Goal: Obtain resource: Obtain resource

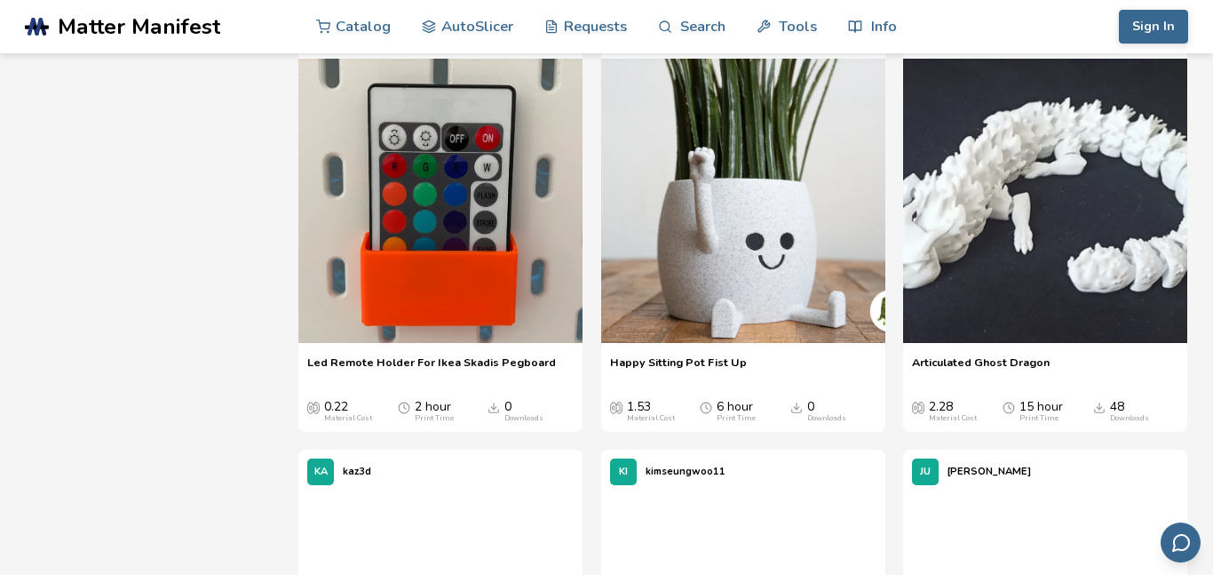
scroll to position [1536, 0]
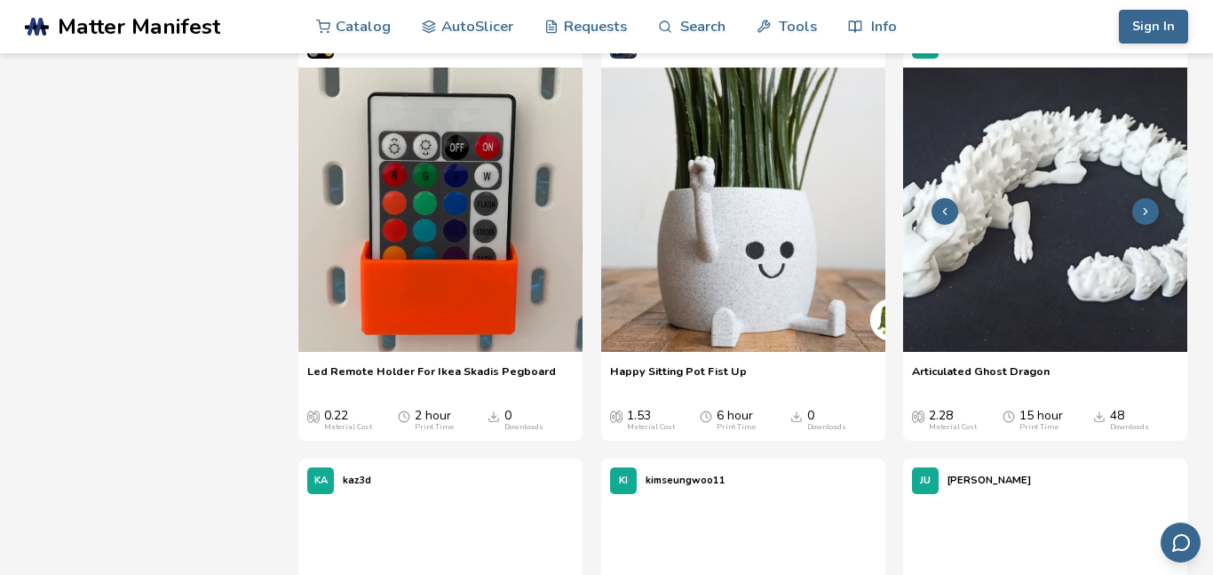
click at [985, 352] on img at bounding box center [1045, 209] width 284 height 284
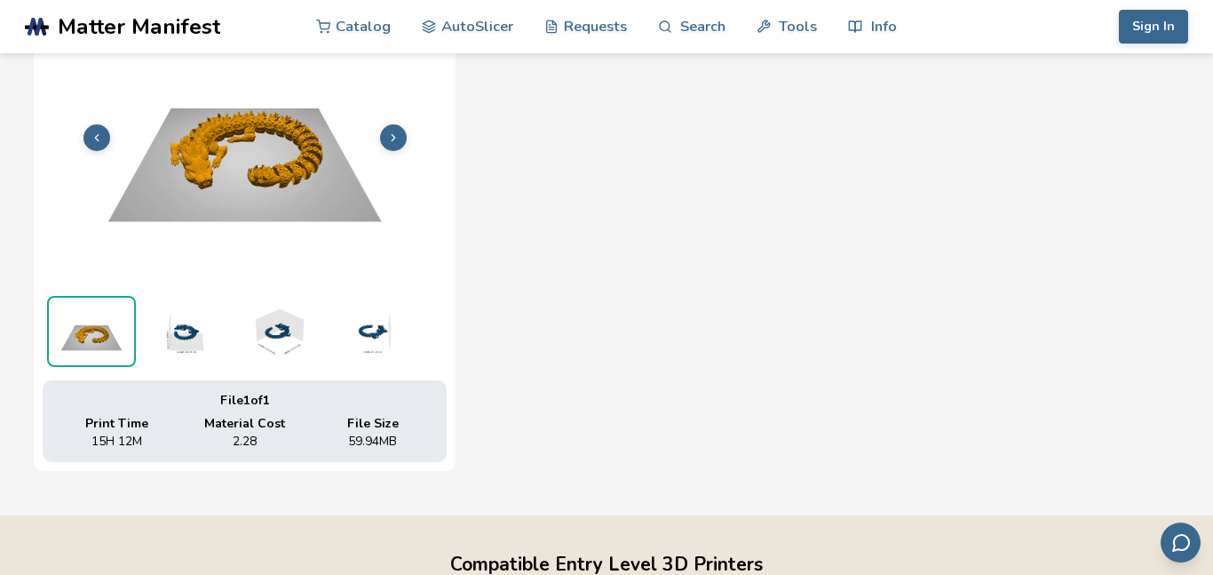
scroll to position [719, 0]
drag, startPoint x: 377, startPoint y: 440, endPoint x: 396, endPoint y: 440, distance: 18.7
click at [396, 440] on span "59.94 MB" at bounding box center [372, 442] width 49 height 14
click at [389, 424] on span "File Size" at bounding box center [373, 424] width 52 height 14
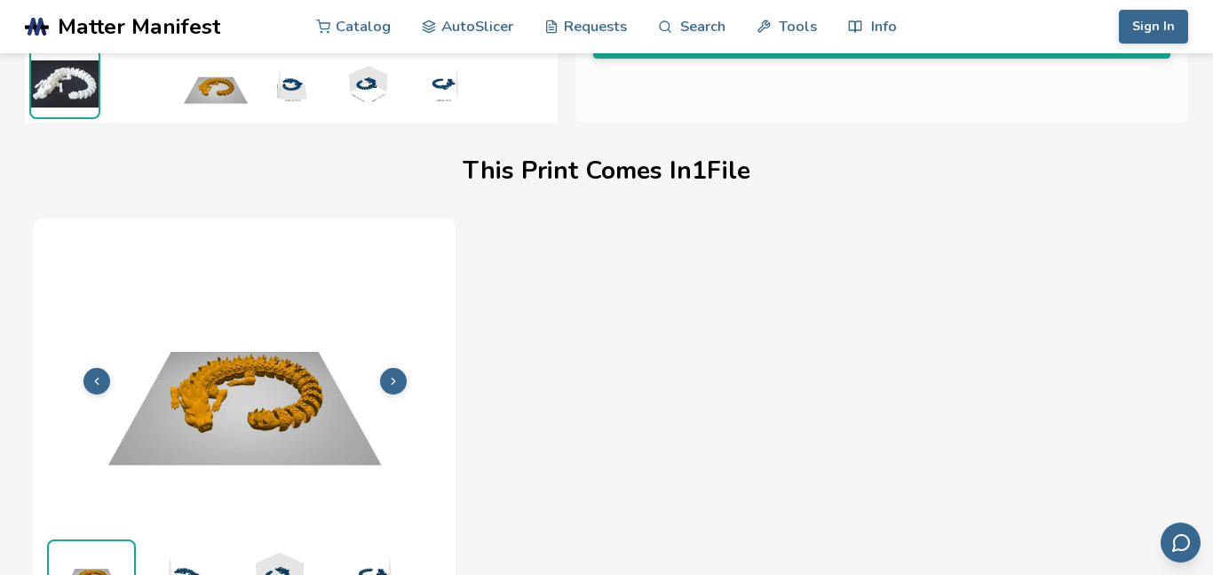
scroll to position [478, 0]
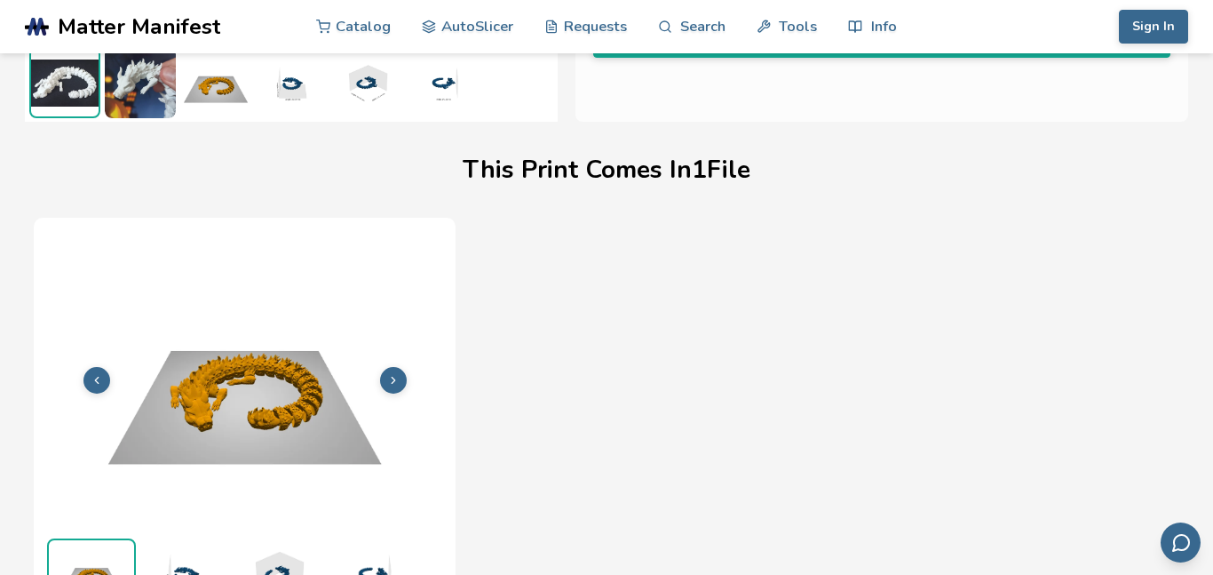
click at [504, 193] on div "This Print Comes In 1 File" at bounding box center [606, 170] width 1145 height 78
click at [259, 412] on img at bounding box center [245, 377] width 404 height 303
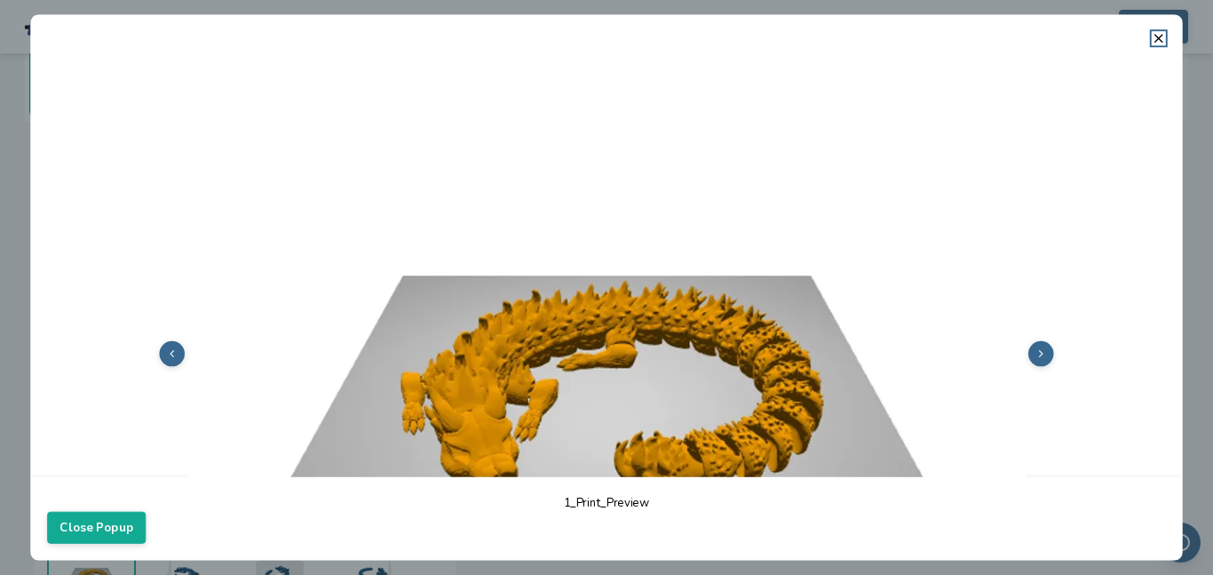
scroll to position [98, 0]
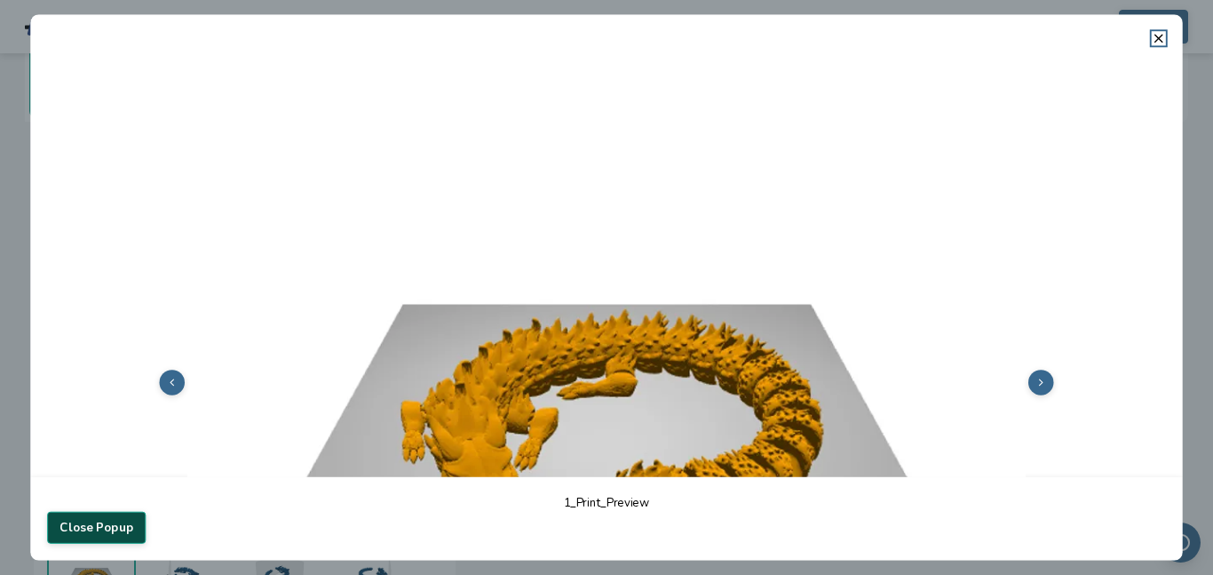
click at [96, 532] on button "Close Popup" at bounding box center [96, 527] width 99 height 32
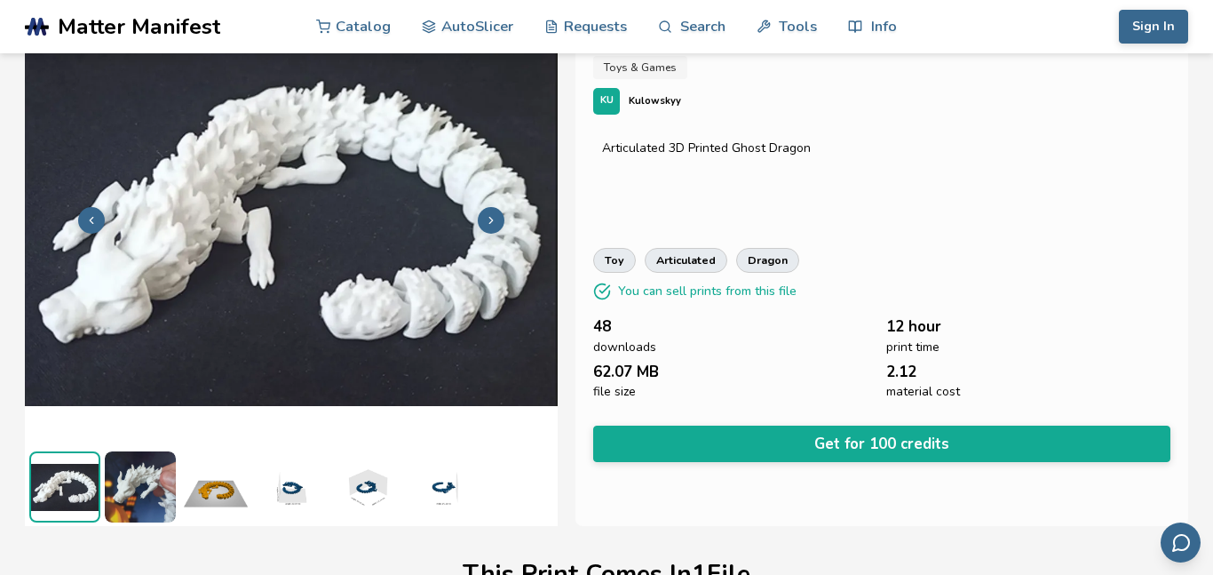
scroll to position [76, 0]
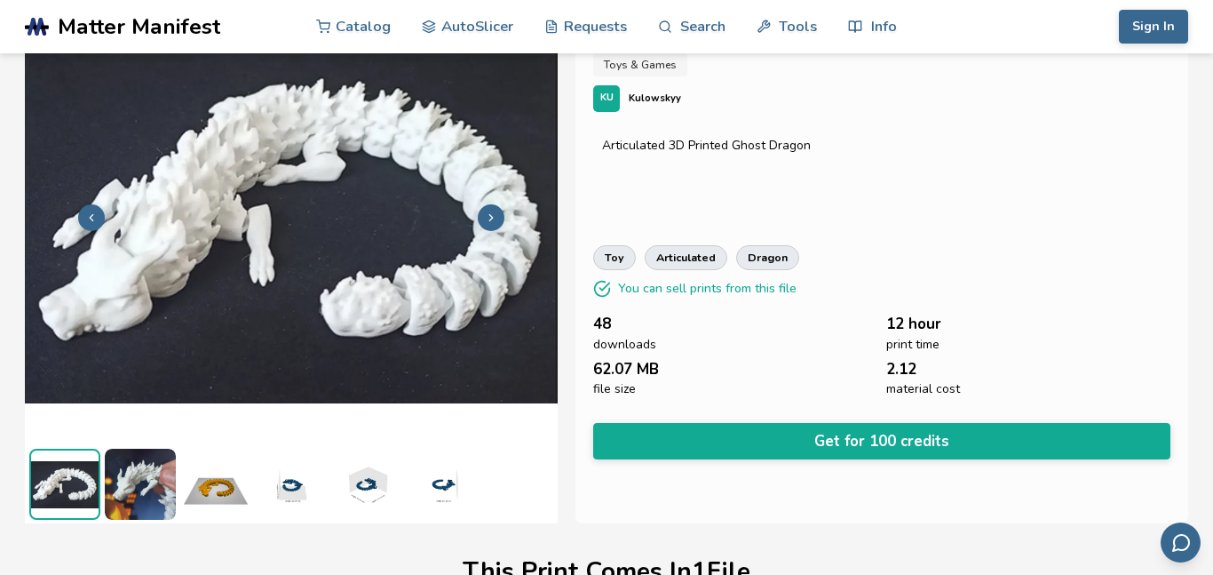
click at [699, 304] on div "Articulated Ghost Dragon Toys & Games KU Kulowskyy Articulated 3D Printed Ghost…" at bounding box center [881, 256] width 613 height 533
click at [603, 288] on polyline at bounding box center [605, 285] width 10 height 7
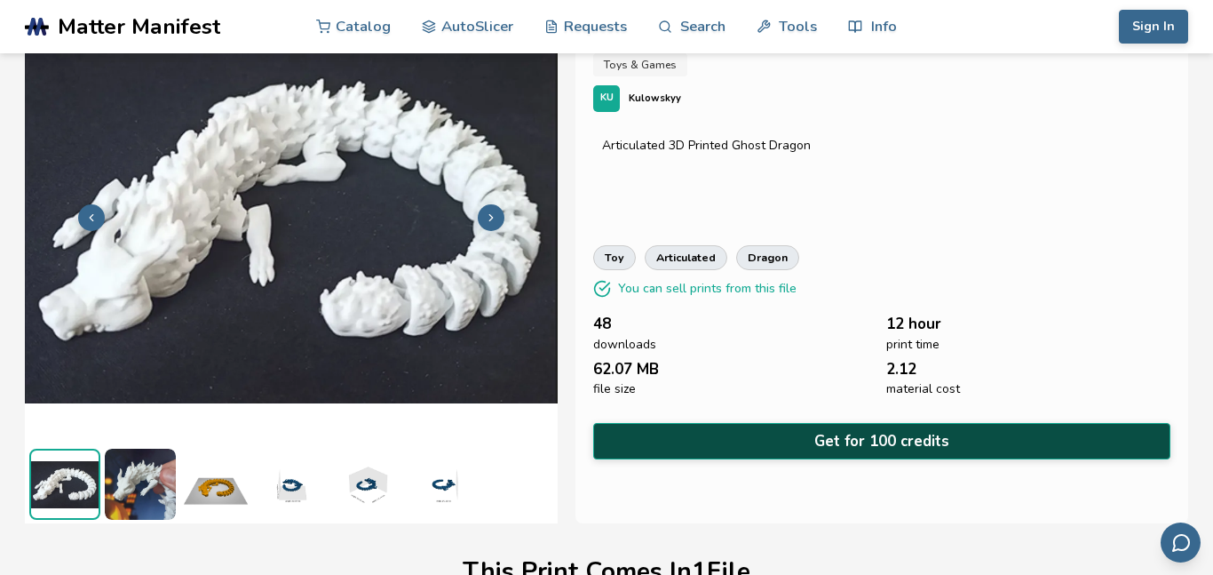
click at [709, 445] on button "Get for 100 credits" at bounding box center [881, 441] width 577 height 36
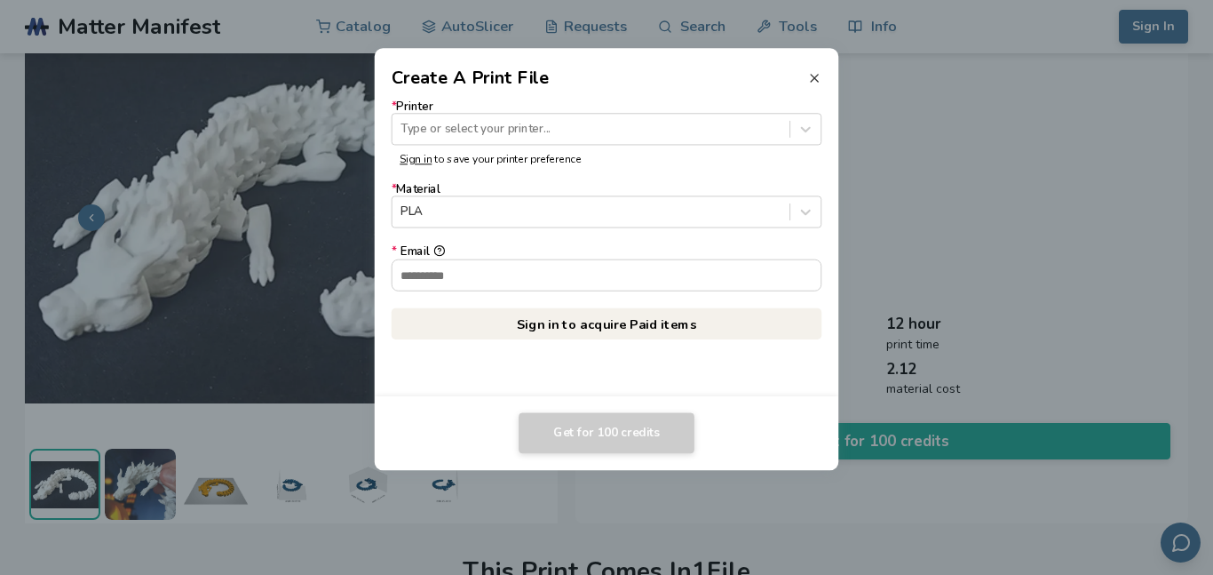
click at [820, 80] on icon at bounding box center [814, 78] width 14 height 14
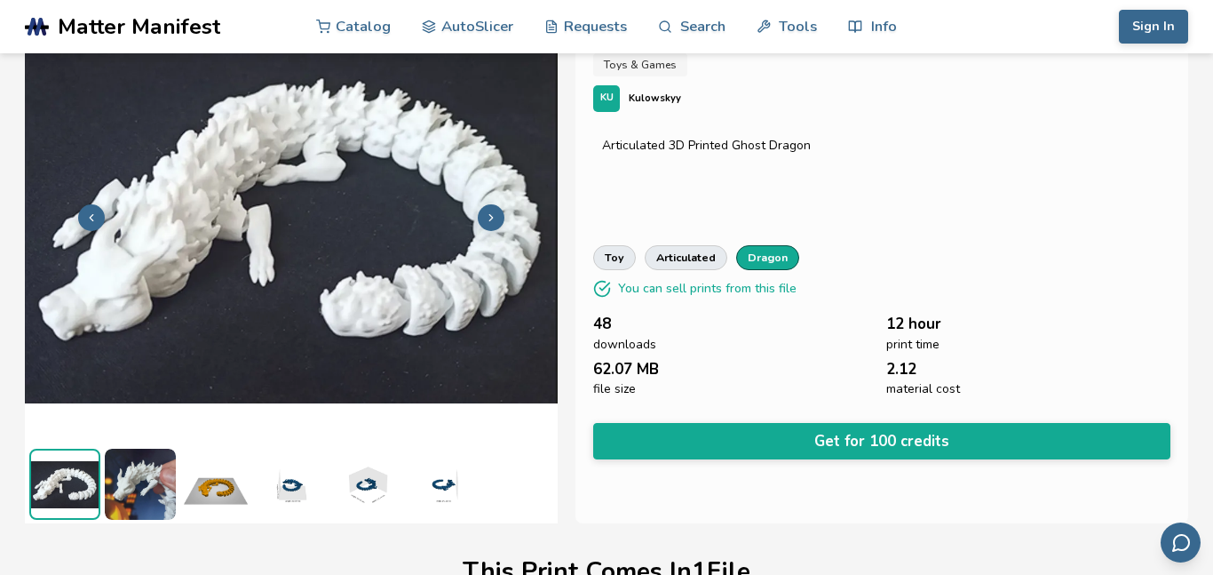
click at [773, 253] on link "dragon" at bounding box center [767, 257] width 63 height 25
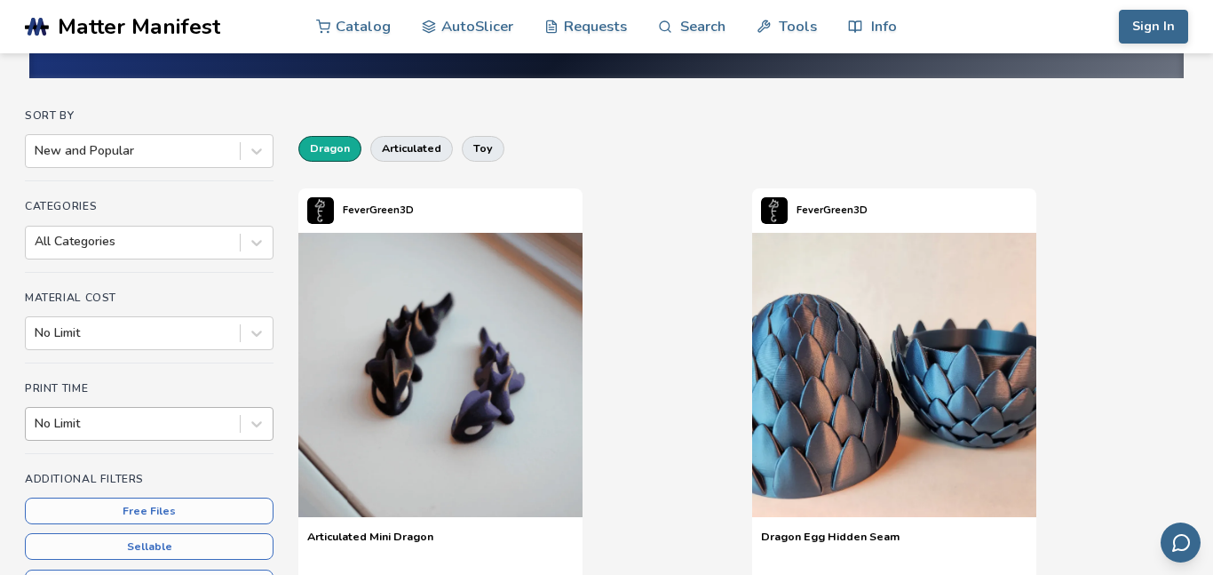
click at [180, 429] on div "No Limit" at bounding box center [149, 424] width 249 height 34
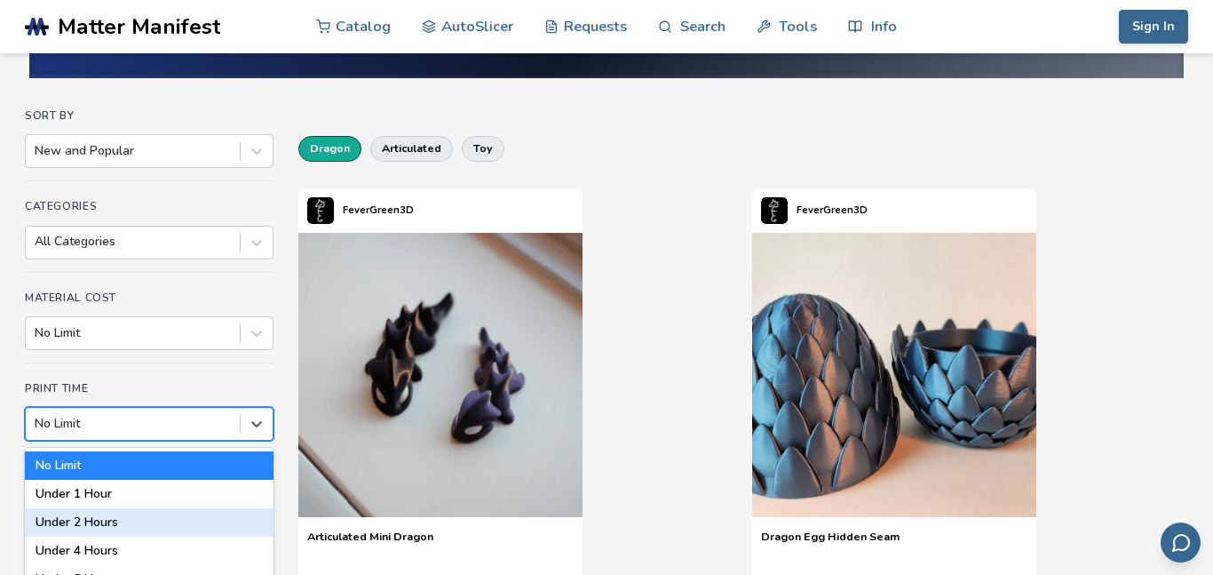
scroll to position [194, 0]
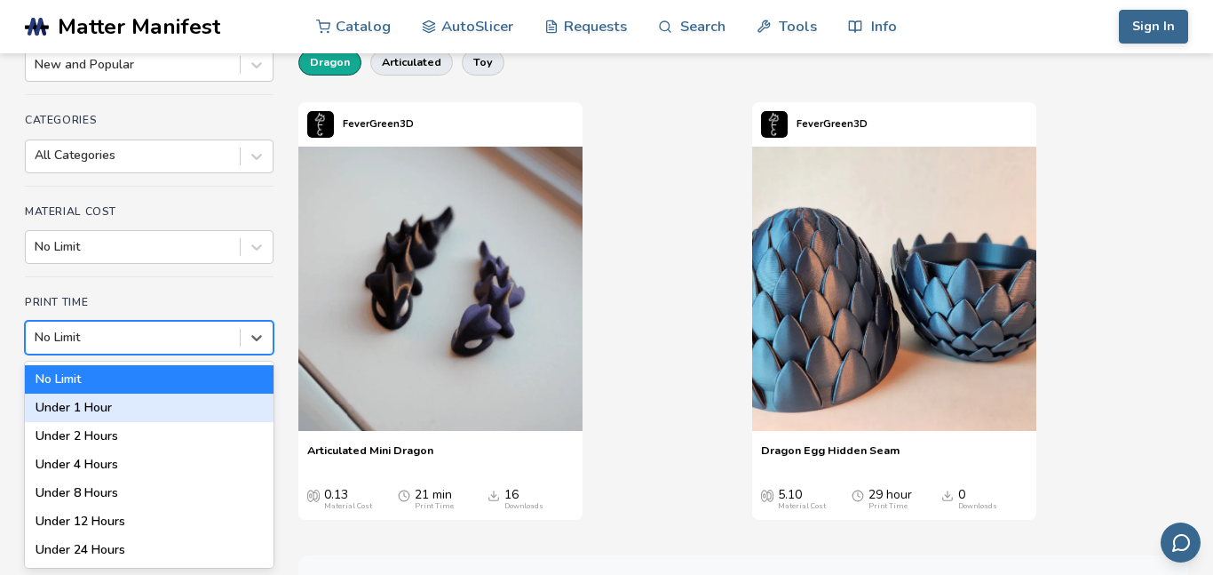
click at [178, 404] on div "Under 1 Hour" at bounding box center [149, 407] width 249 height 28
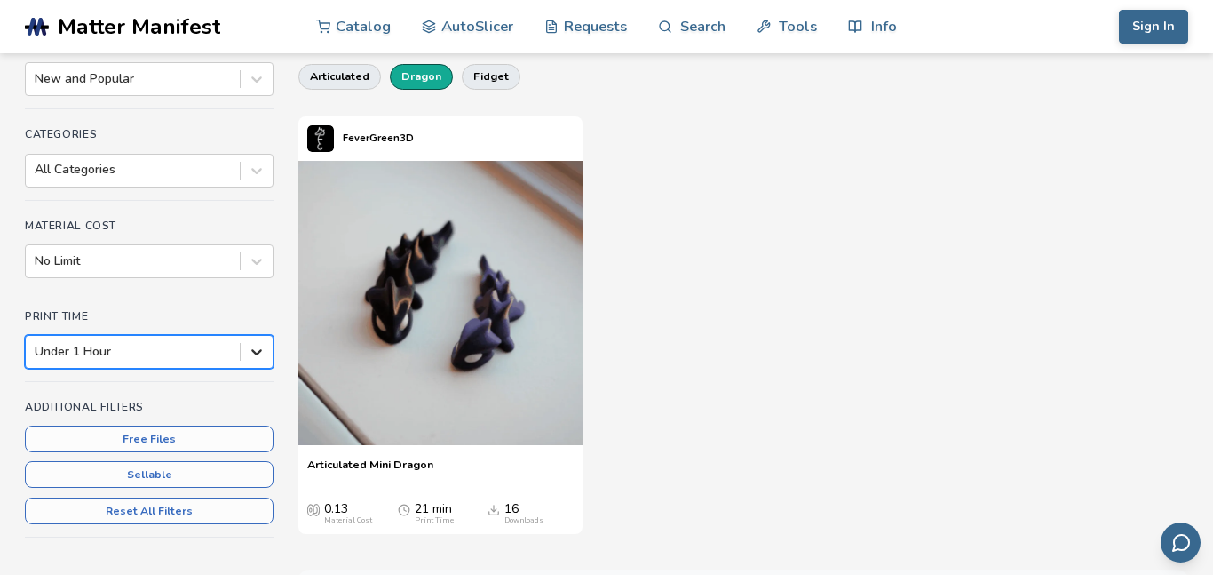
scroll to position [194, 0]
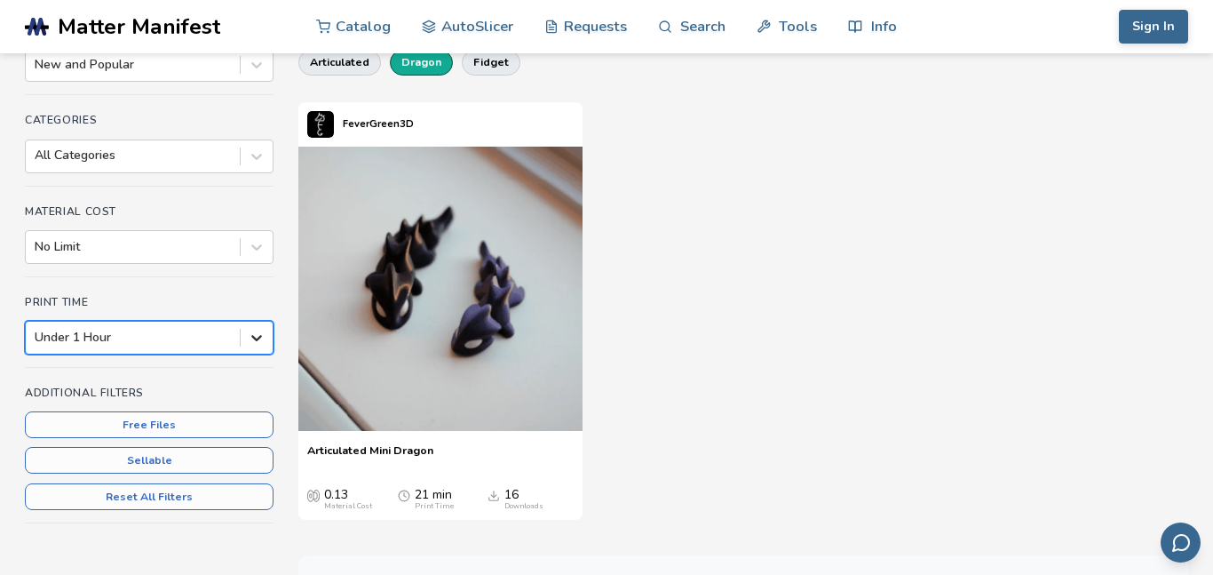
click at [253, 343] on icon at bounding box center [257, 338] width 18 height 18
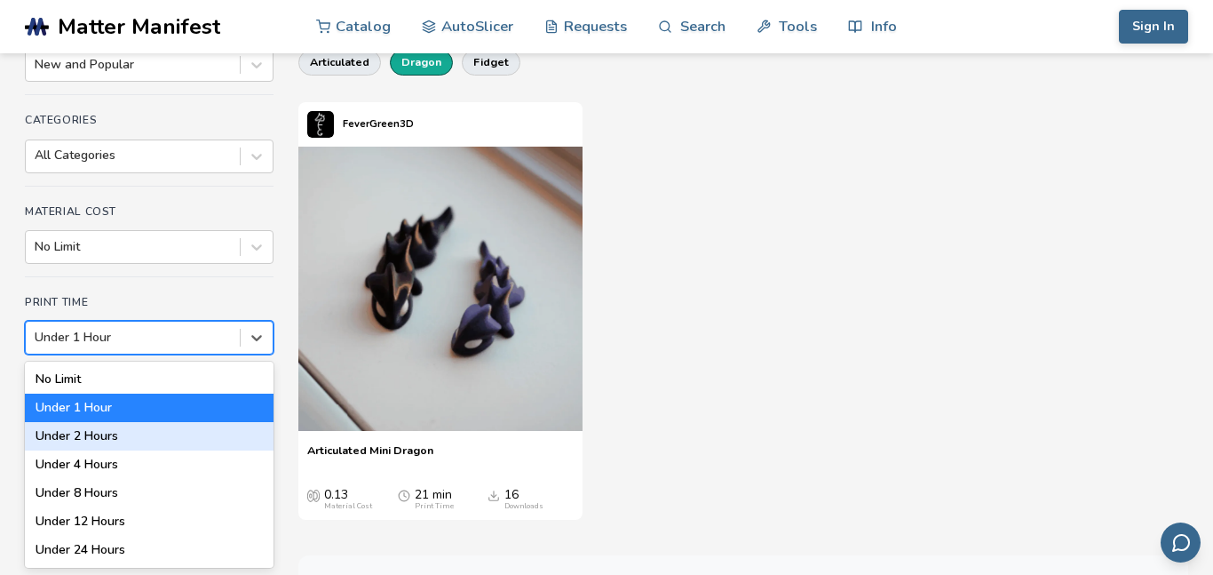
click at [238, 440] on div "Under 2 Hours" at bounding box center [149, 436] width 249 height 28
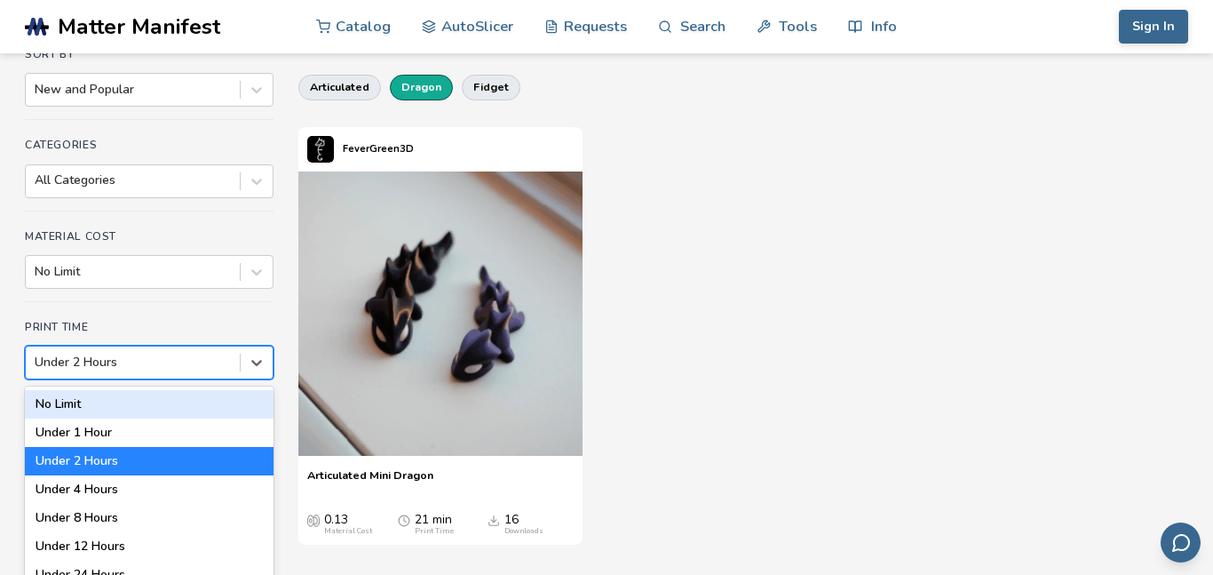
scroll to position [194, 0]
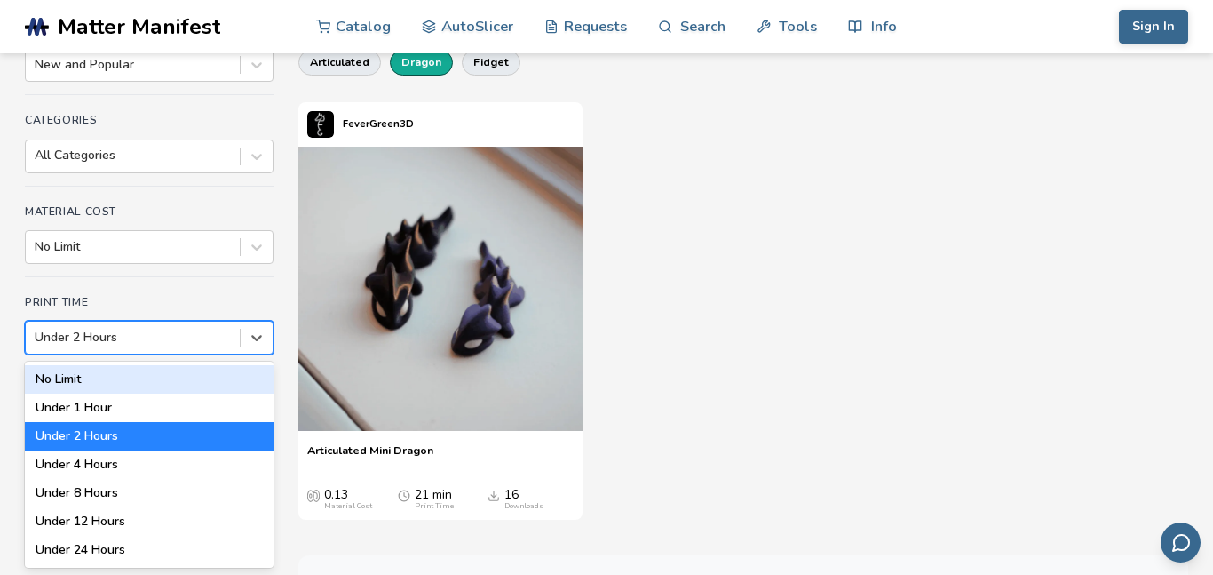
click at [221, 354] on div "option Under 2 Hours, selected. 7 results available. Use Up and Down to choose …" at bounding box center [149, 338] width 249 height 34
click at [377, 390] on img at bounding box center [440, 289] width 284 height 284
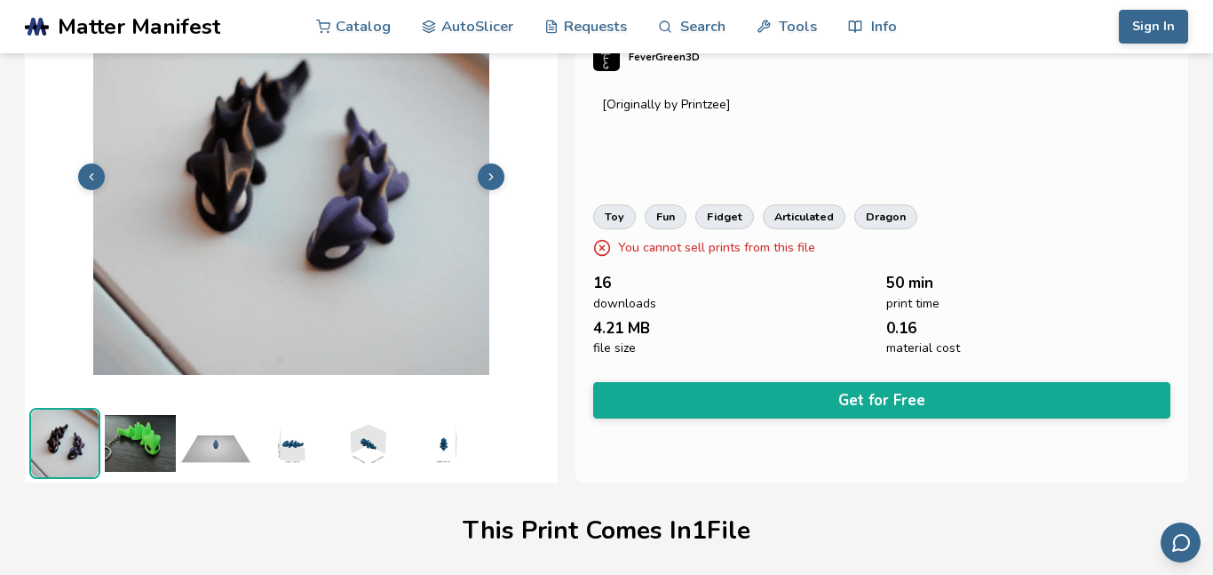
scroll to position [130, 0]
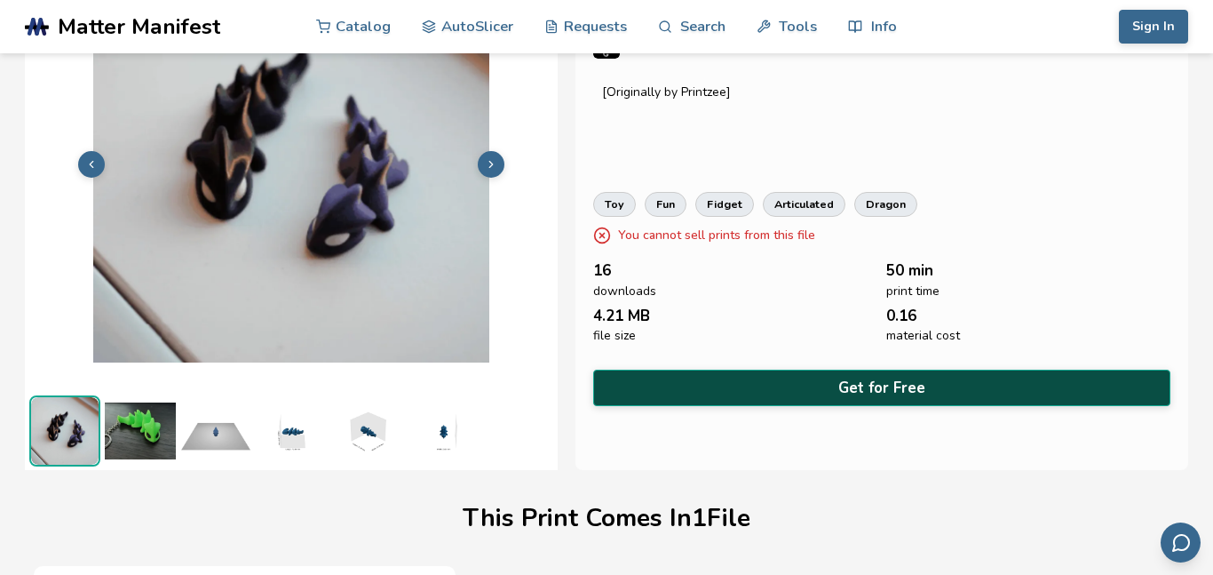
click at [789, 386] on button "Get for Free" at bounding box center [881, 387] width 577 height 36
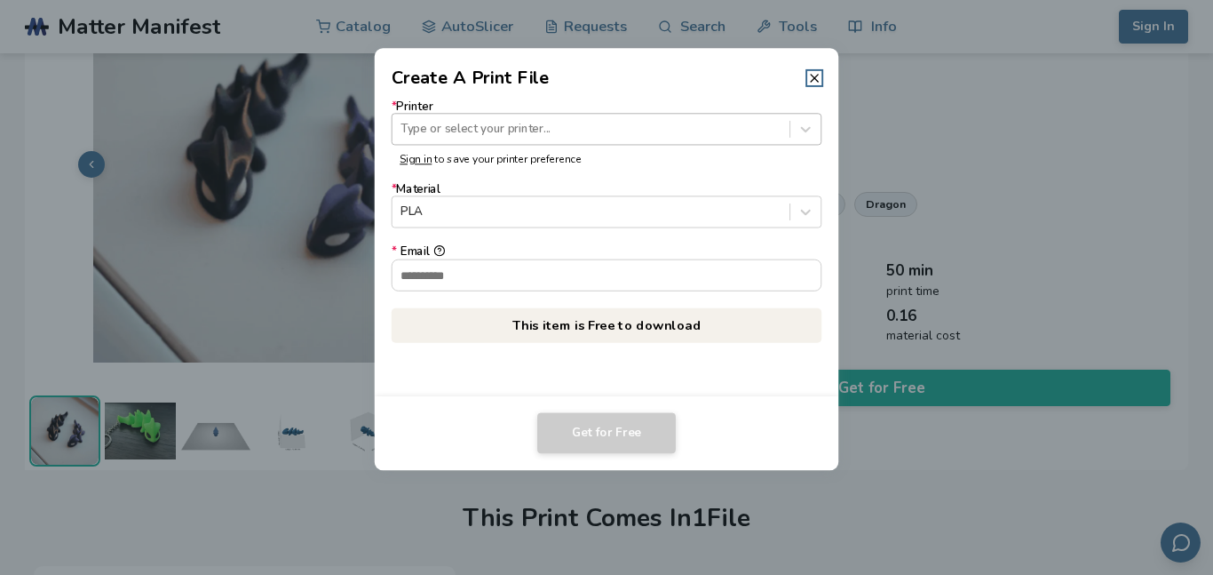
click at [489, 136] on div at bounding box center [590, 129] width 380 height 17
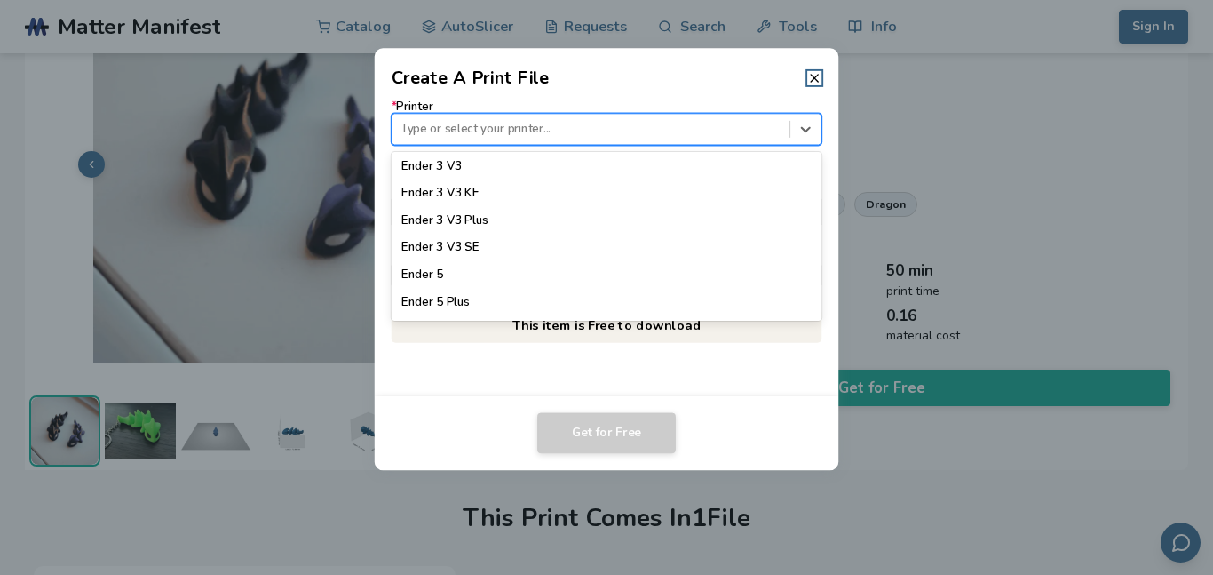
scroll to position [1265, 0]
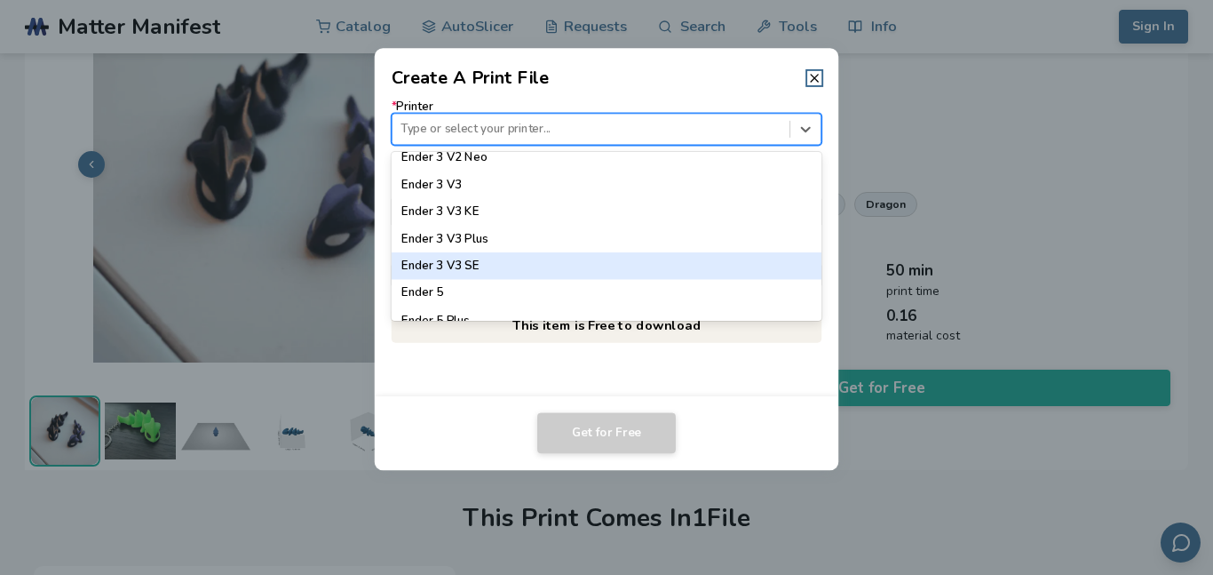
click at [506, 258] on div "Ender 3 V3 SE" at bounding box center [607, 265] width 430 height 27
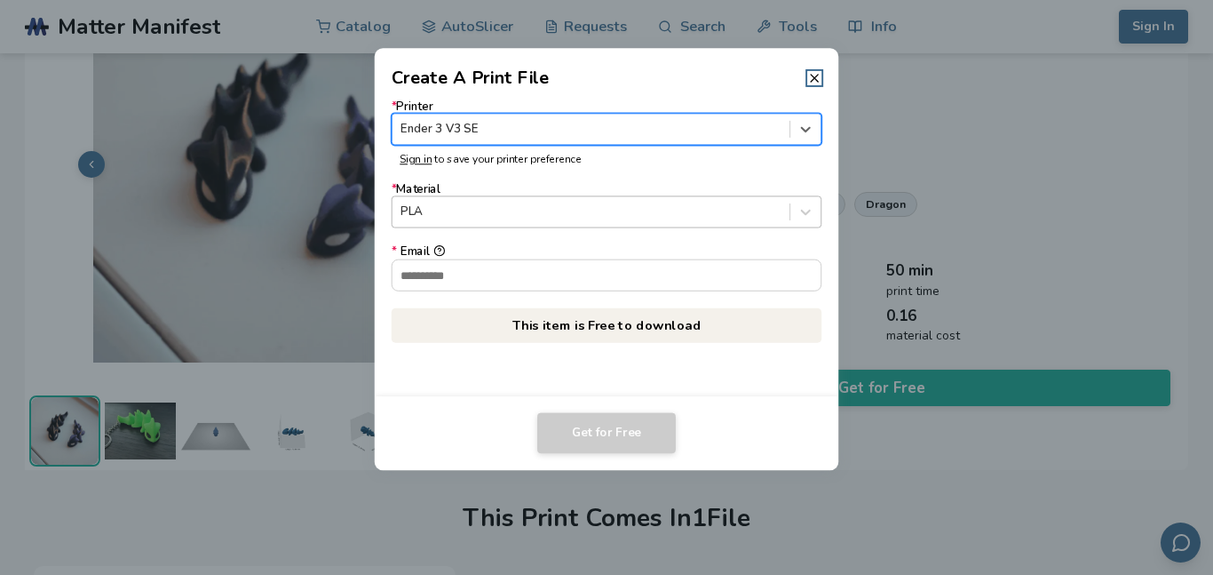
click at [472, 209] on div at bounding box center [590, 211] width 380 height 17
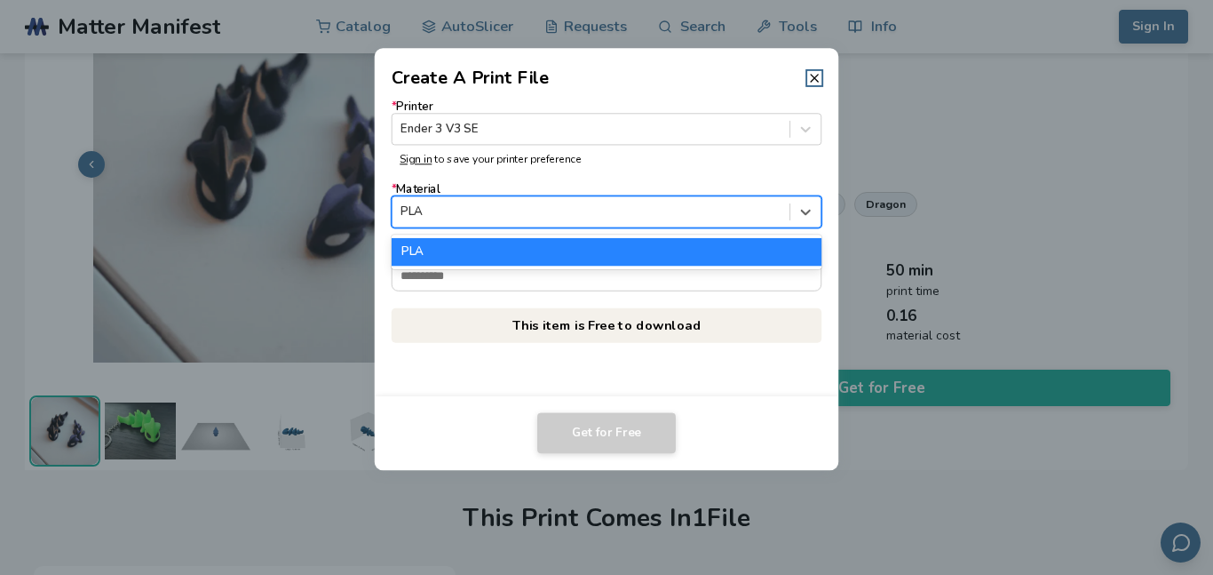
click at [461, 254] on div "PLA" at bounding box center [607, 251] width 430 height 27
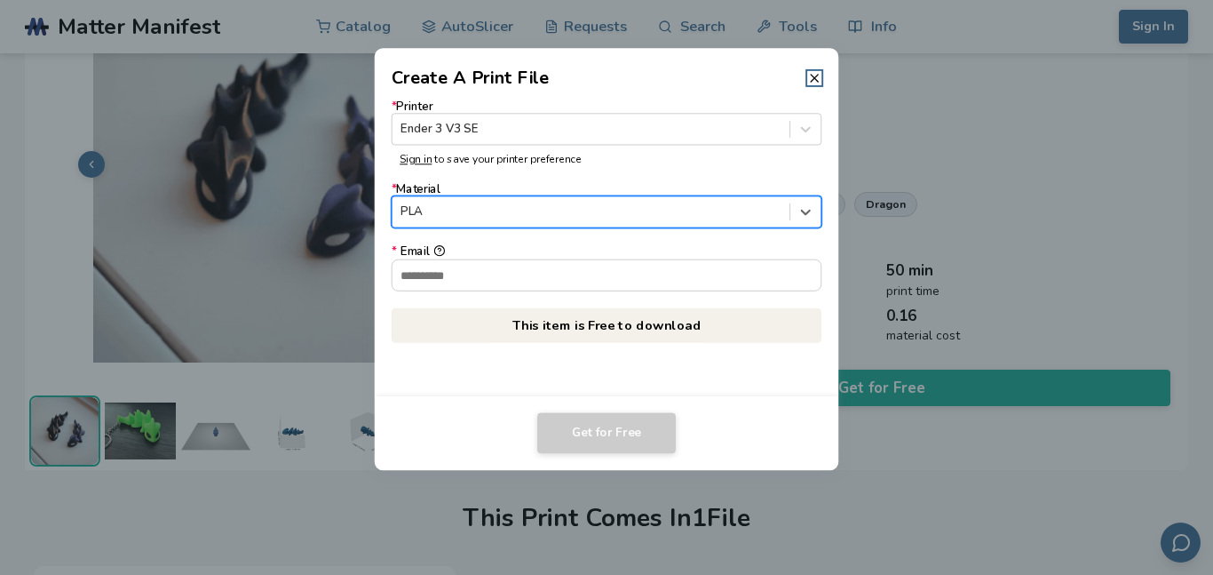
click at [461, 209] on div at bounding box center [590, 211] width 380 height 17
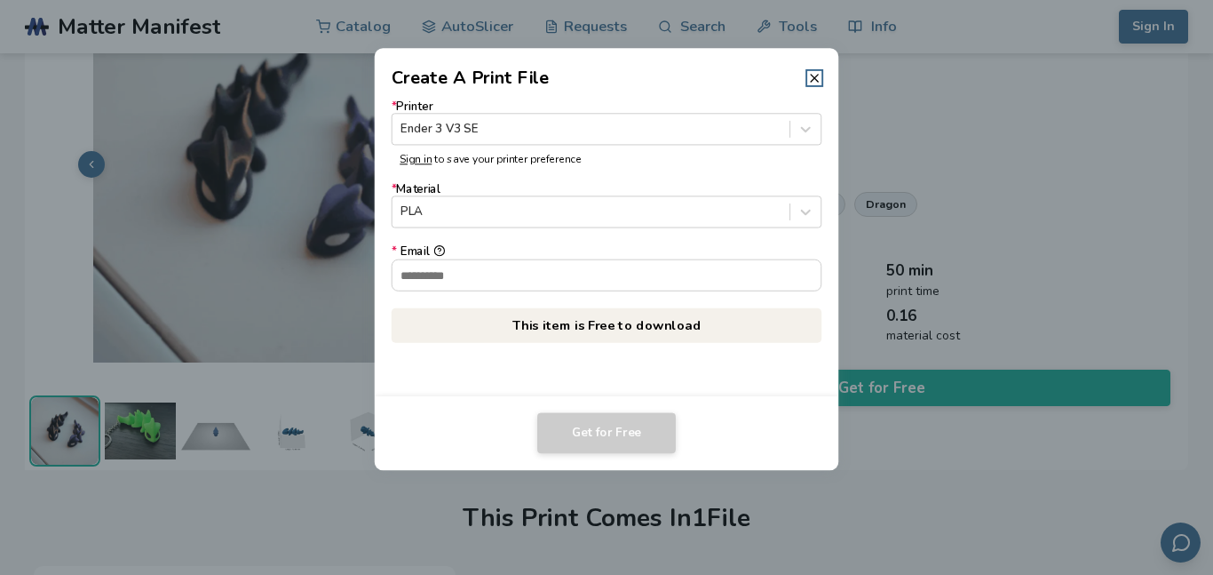
click at [945, 179] on dialog "Create A Print File * Printer Ender 3 V3 SE Sign in to save your printer prefer…" at bounding box center [606, 287] width 1153 height 546
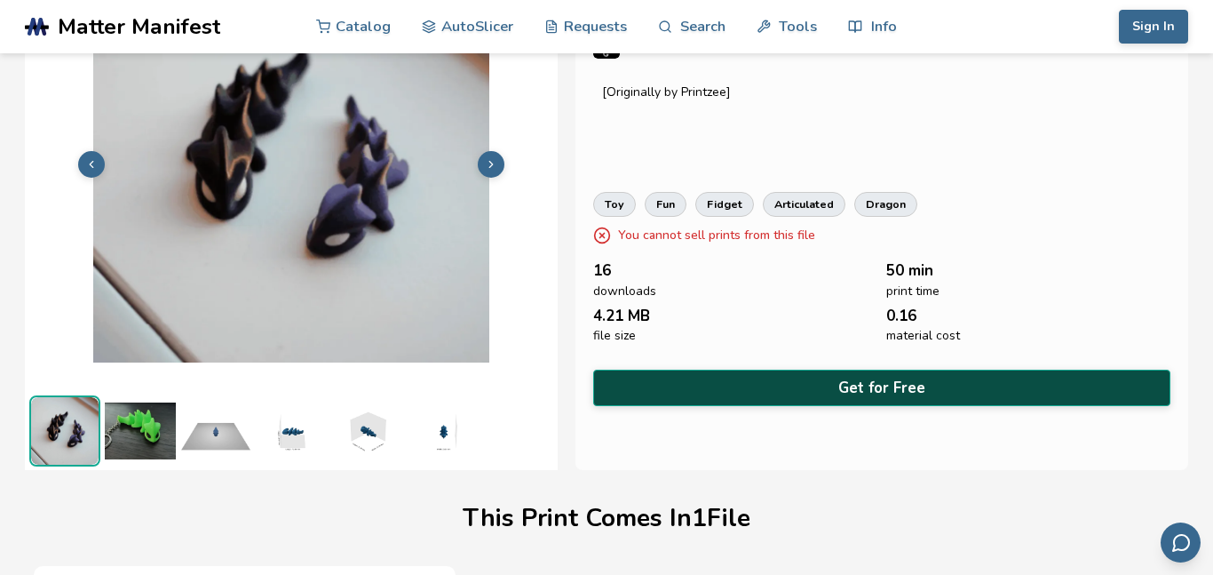
click at [760, 379] on button "Get for Free" at bounding box center [881, 387] width 577 height 36
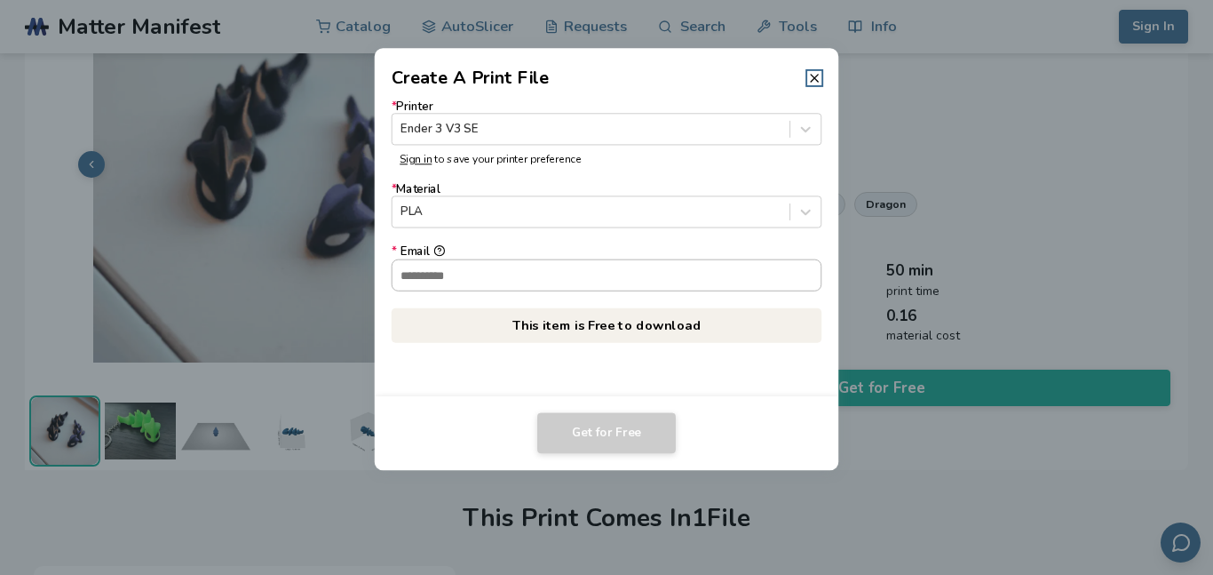
click at [604, 280] on input "* Email" at bounding box center [606, 274] width 429 height 30
type input "**********"
click at [598, 341] on p "This item is Free to download" at bounding box center [607, 324] width 430 height 35
click at [592, 324] on p "This item is Free to download" at bounding box center [607, 324] width 430 height 35
click at [685, 332] on p "This item is Free to download" at bounding box center [607, 324] width 430 height 35
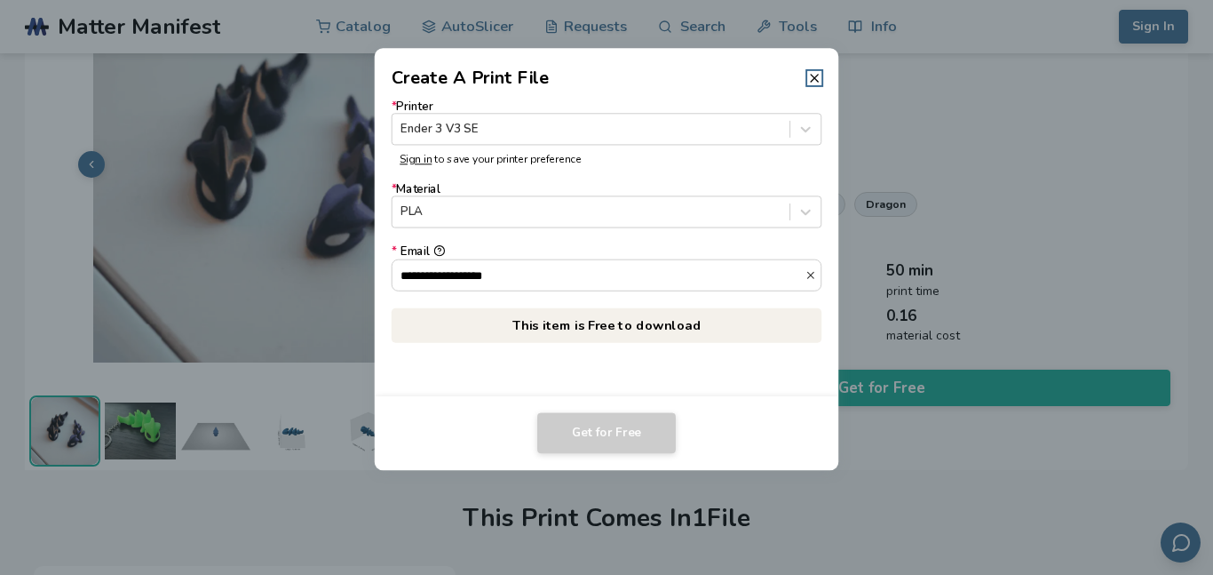
click at [682, 328] on p "This item is Free to download" at bounding box center [607, 324] width 430 height 35
click at [662, 307] on p "This item is Free to download" at bounding box center [607, 324] width 430 height 35
click at [615, 319] on p "This item is Free to download" at bounding box center [607, 324] width 430 height 35
click at [817, 79] on icon at bounding box center [814, 78] width 14 height 14
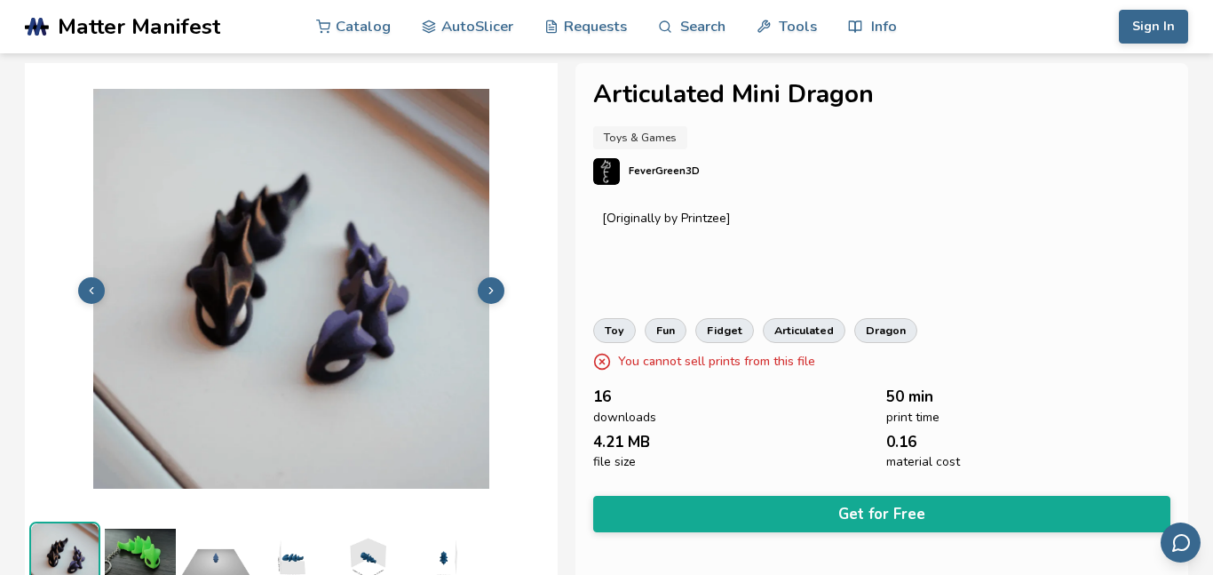
scroll to position [0, 0]
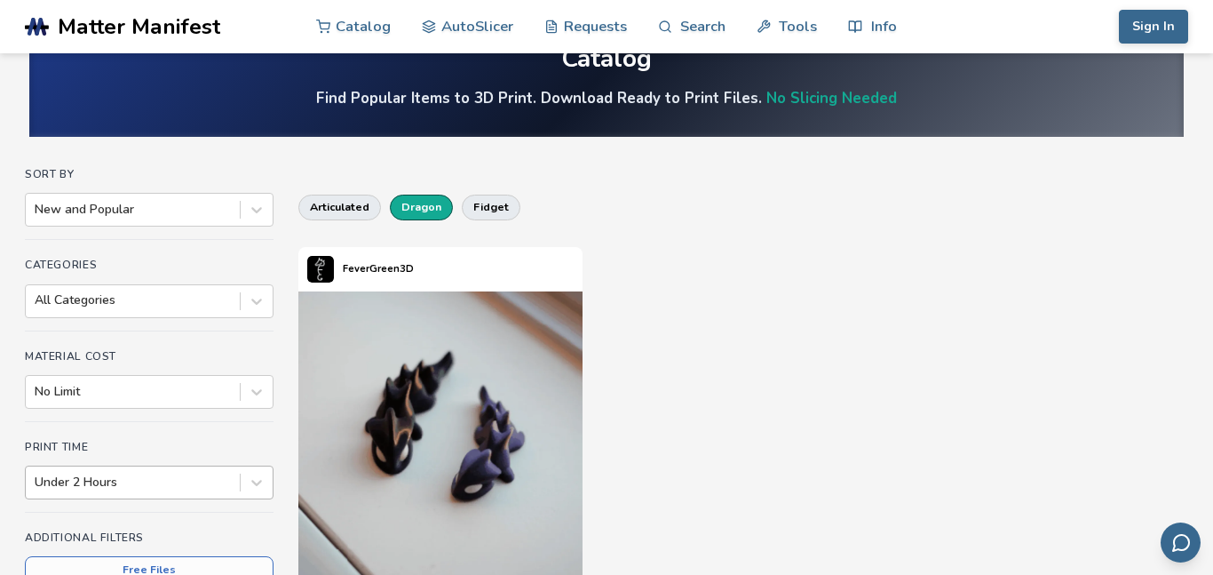
scroll to position [51, 0]
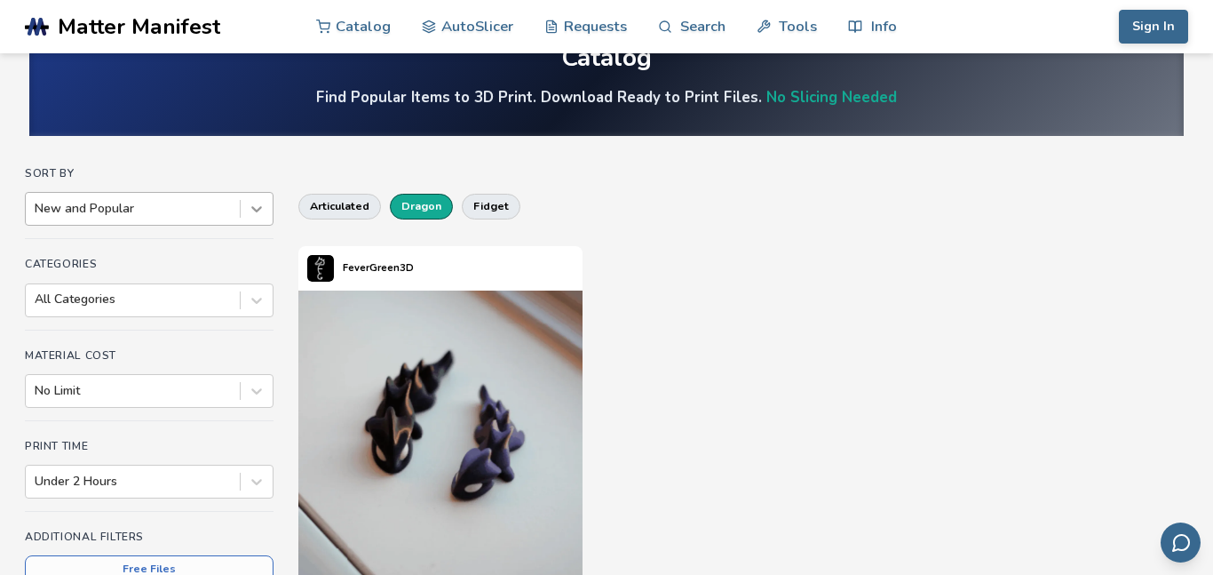
click at [258, 205] on icon at bounding box center [257, 209] width 18 height 18
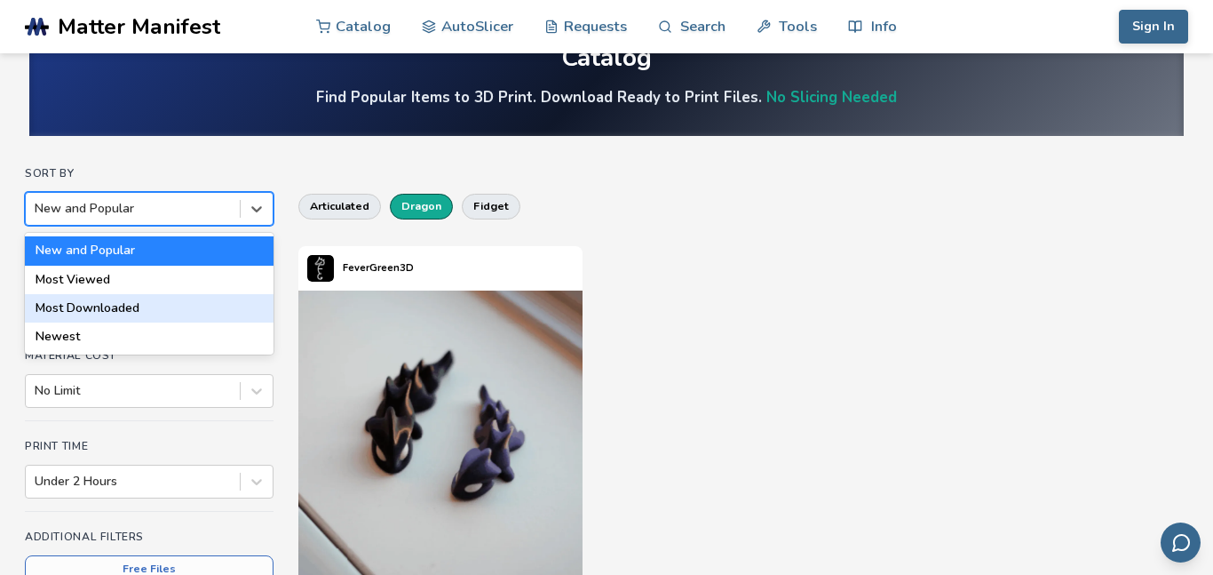
click at [235, 313] on div "Most Downloaded" at bounding box center [149, 308] width 249 height 28
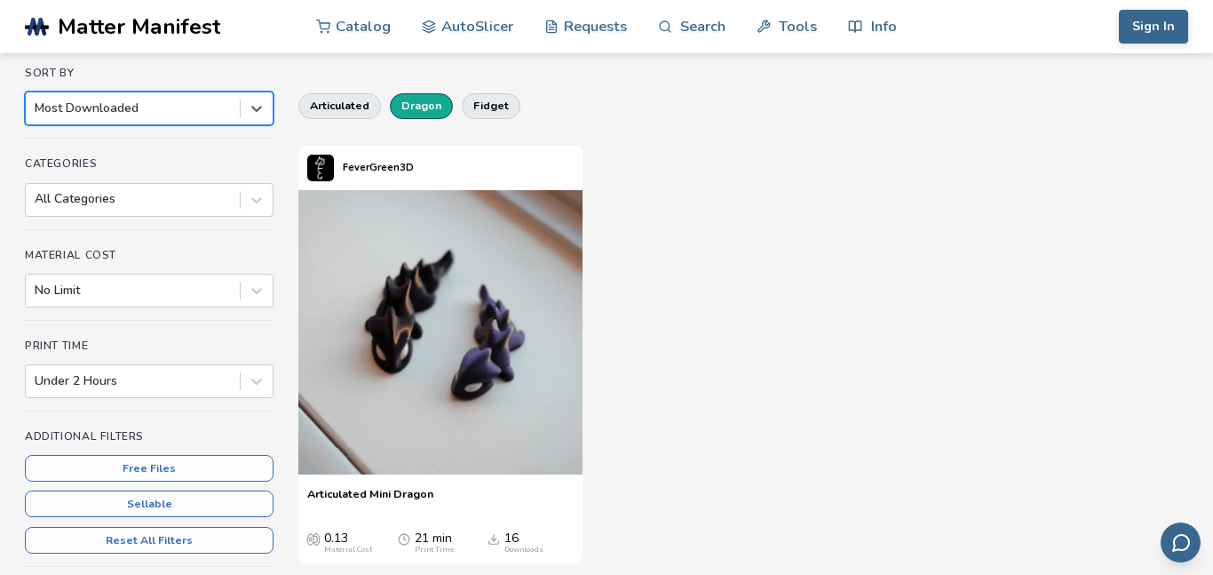
scroll to position [149, 0]
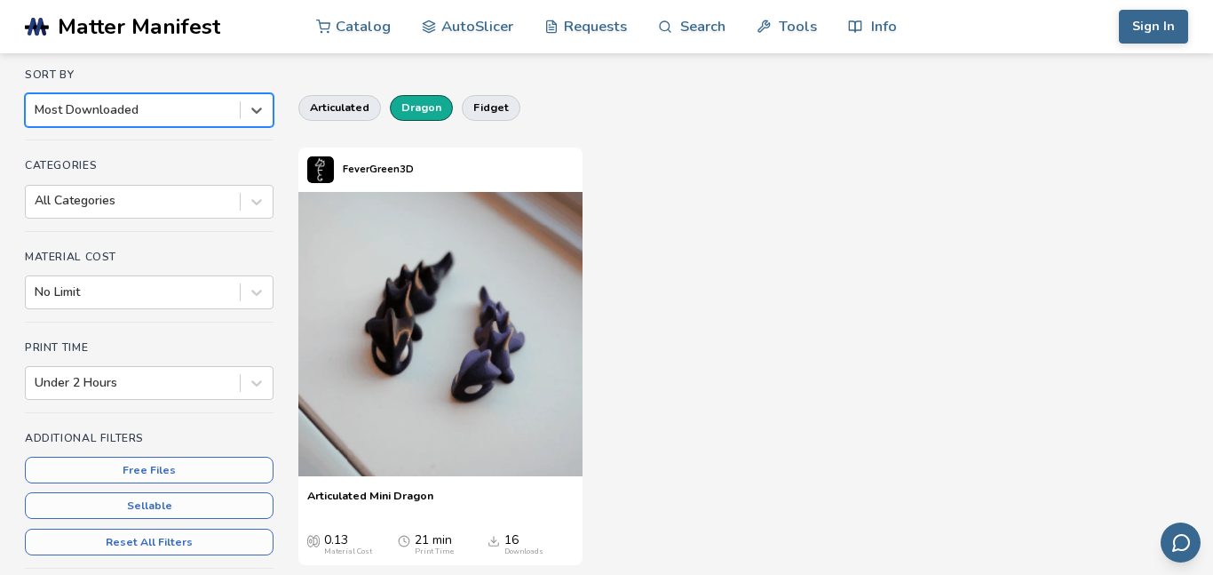
click at [206, 115] on div at bounding box center [133, 110] width 196 height 18
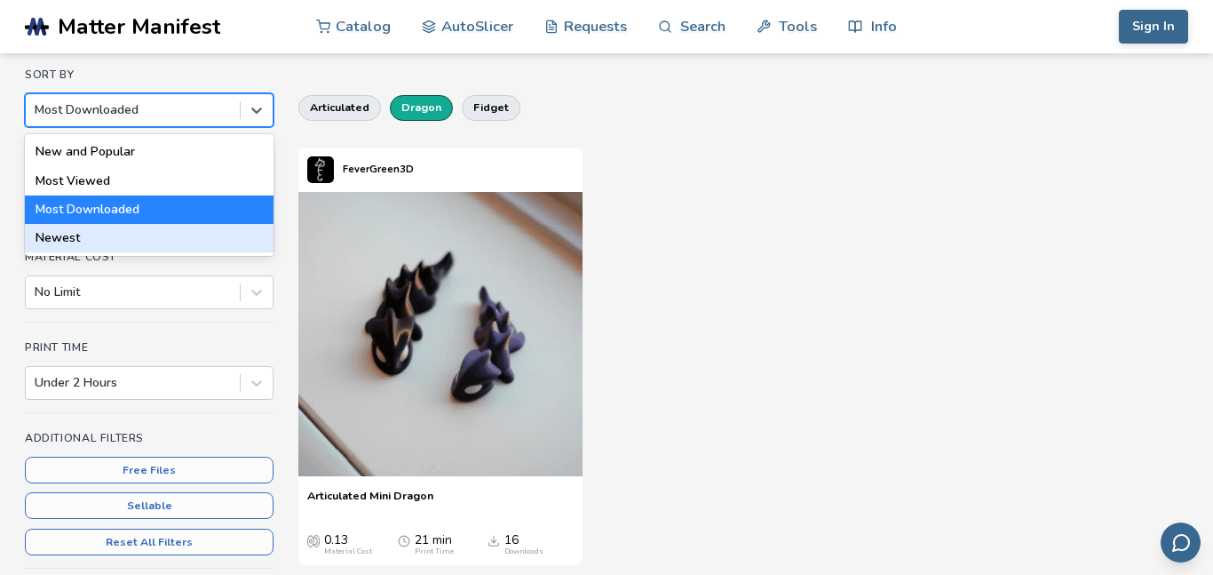
click at [232, 245] on div "Newest" at bounding box center [149, 238] width 249 height 28
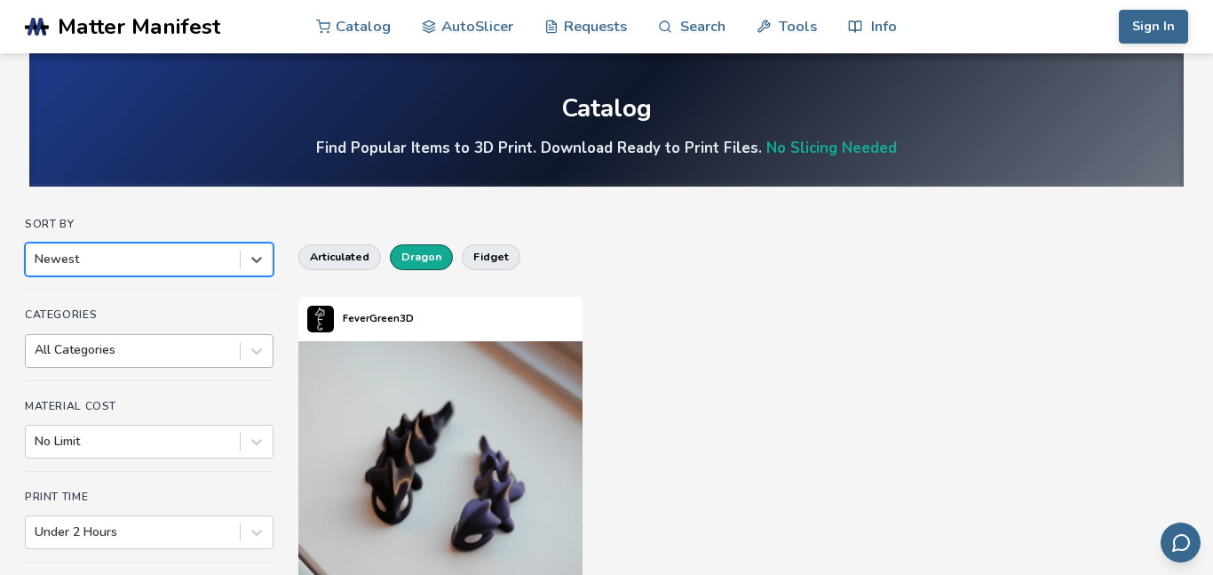
scroll to position [2, 0]
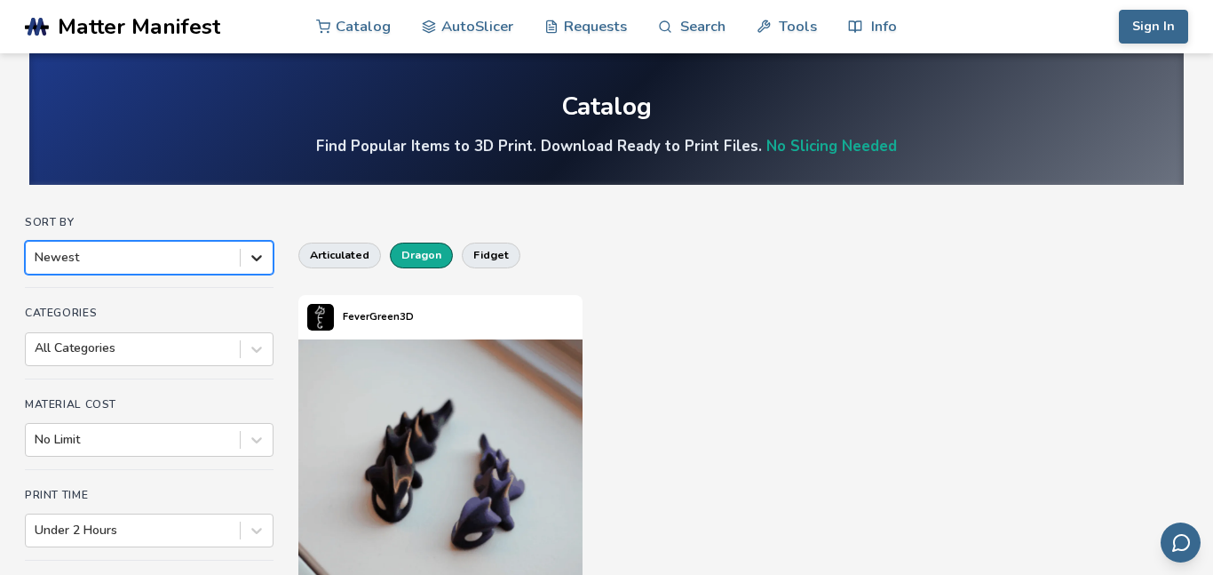
click at [259, 272] on div at bounding box center [257, 258] width 32 height 32
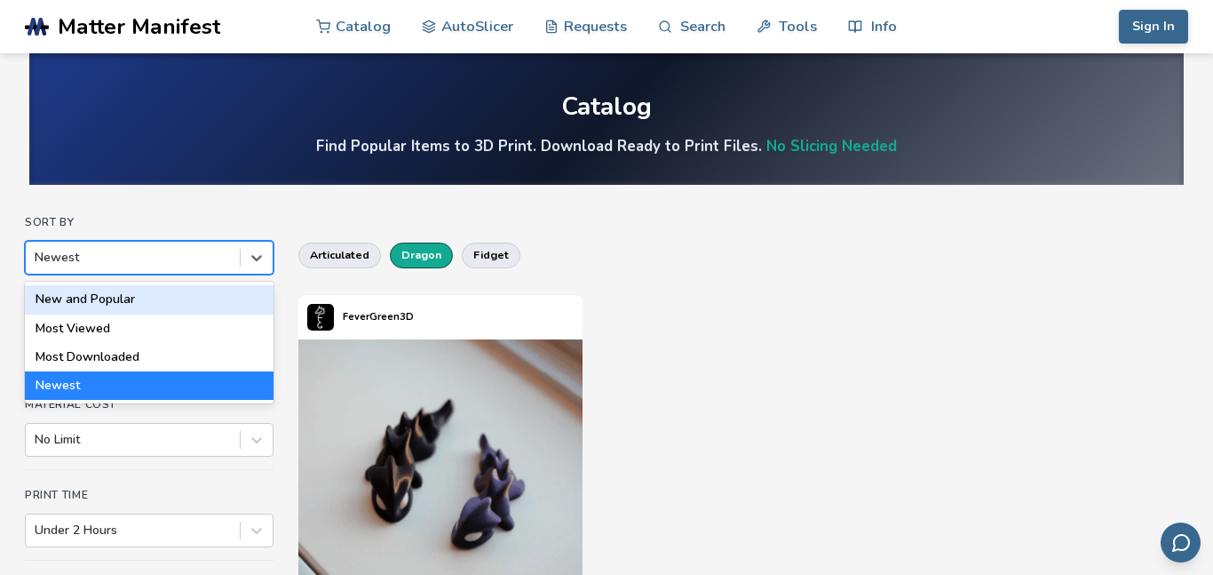
click at [247, 310] on div "New and Popular" at bounding box center [149, 299] width 249 height 28
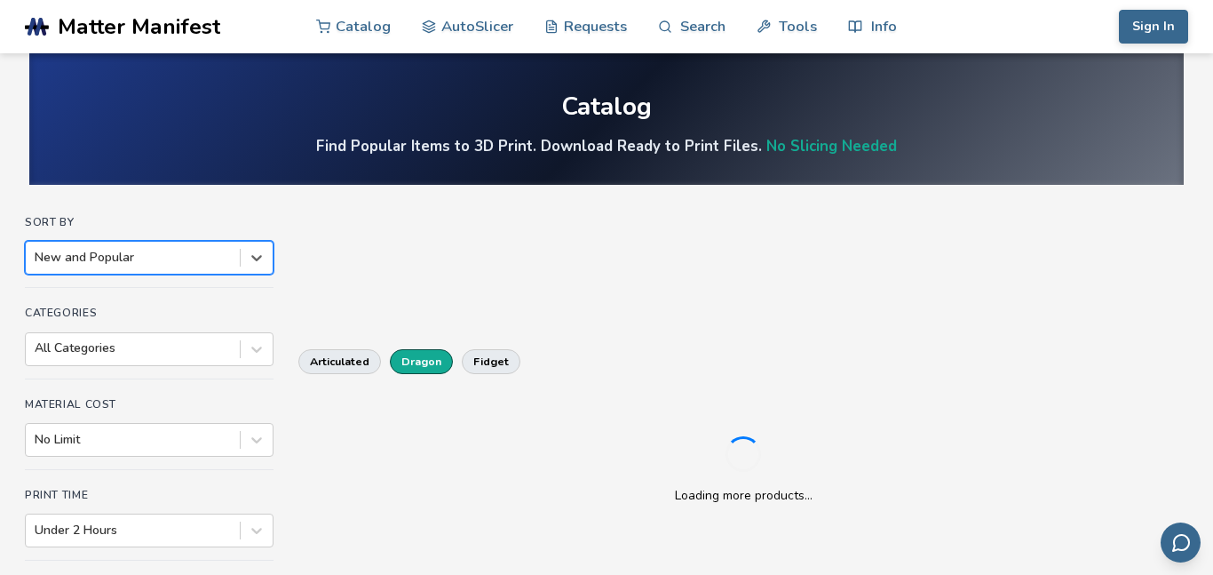
click at [228, 269] on div "New and Popular" at bounding box center [133, 257] width 214 height 25
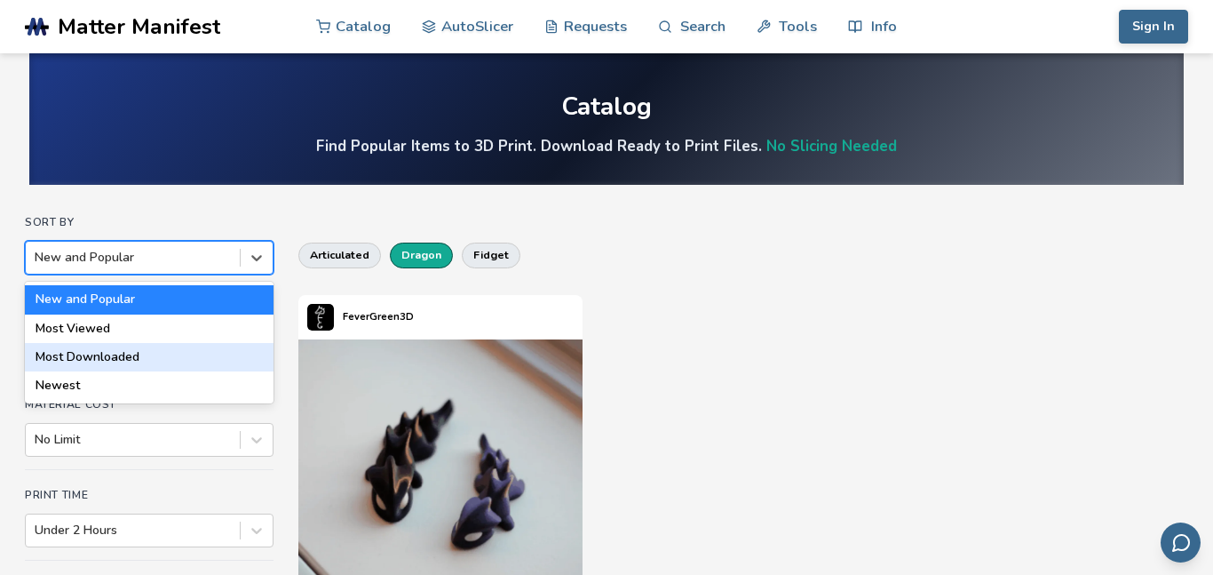
click at [232, 352] on div "Most Downloaded" at bounding box center [149, 357] width 249 height 28
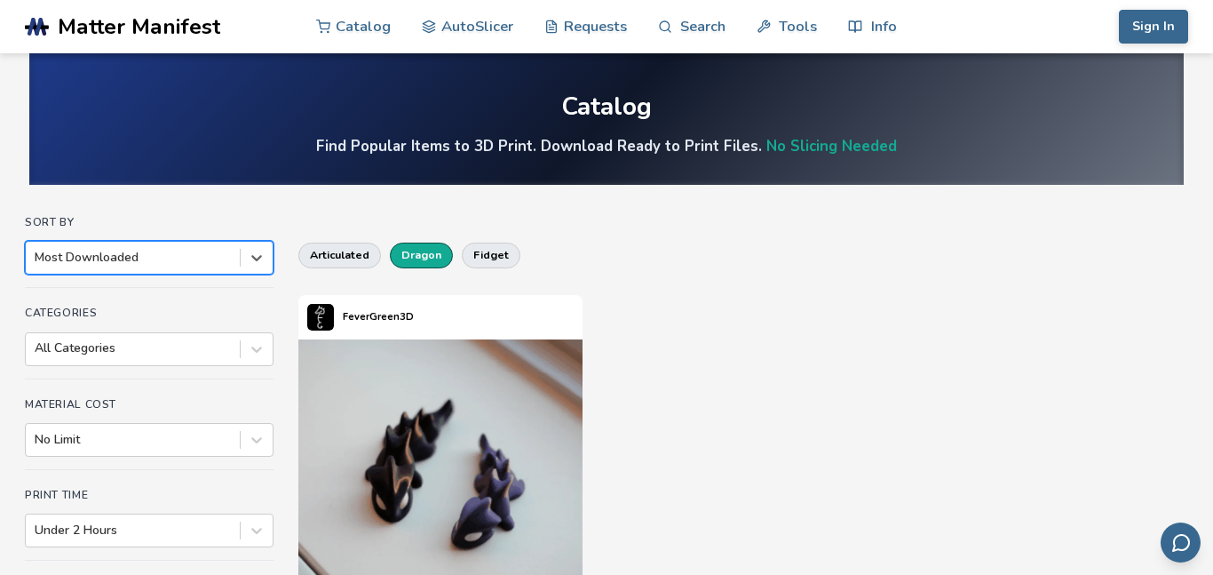
click at [203, 263] on div at bounding box center [133, 258] width 196 height 18
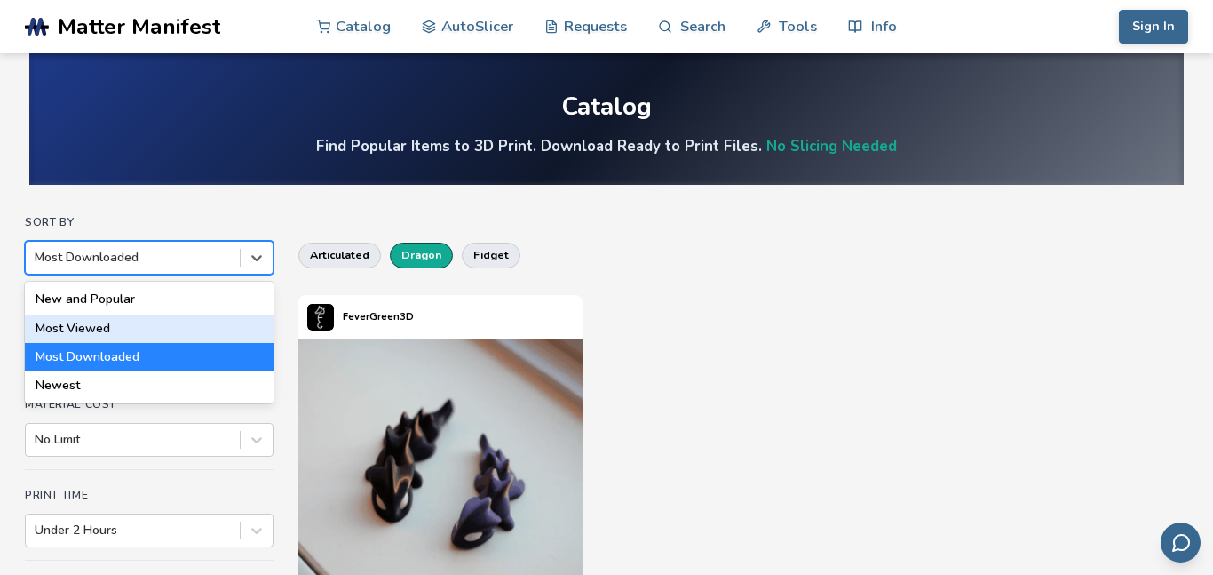
click at [217, 328] on div "Most Viewed" at bounding box center [149, 328] width 249 height 28
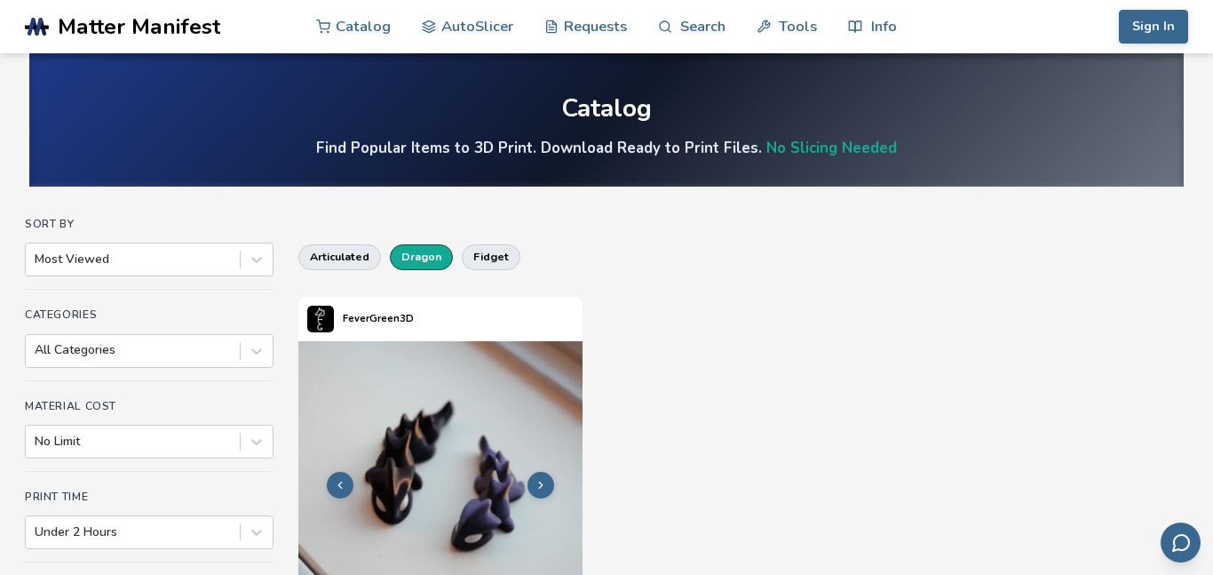
click at [467, 378] on img at bounding box center [440, 483] width 284 height 284
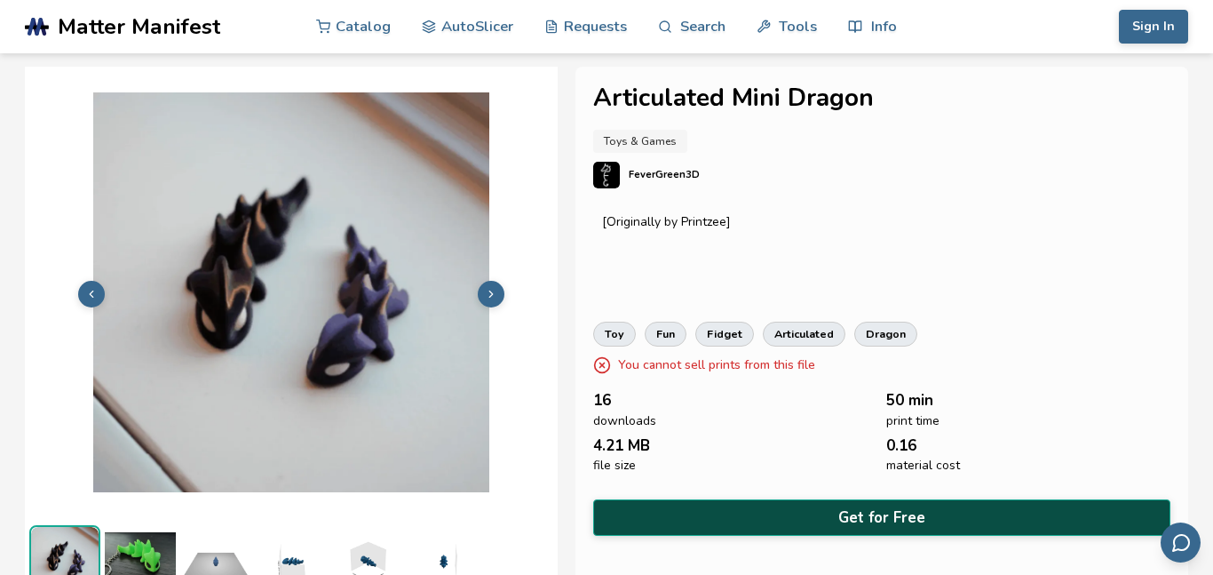
click at [640, 499] on button "Get for Free" at bounding box center [881, 517] width 577 height 36
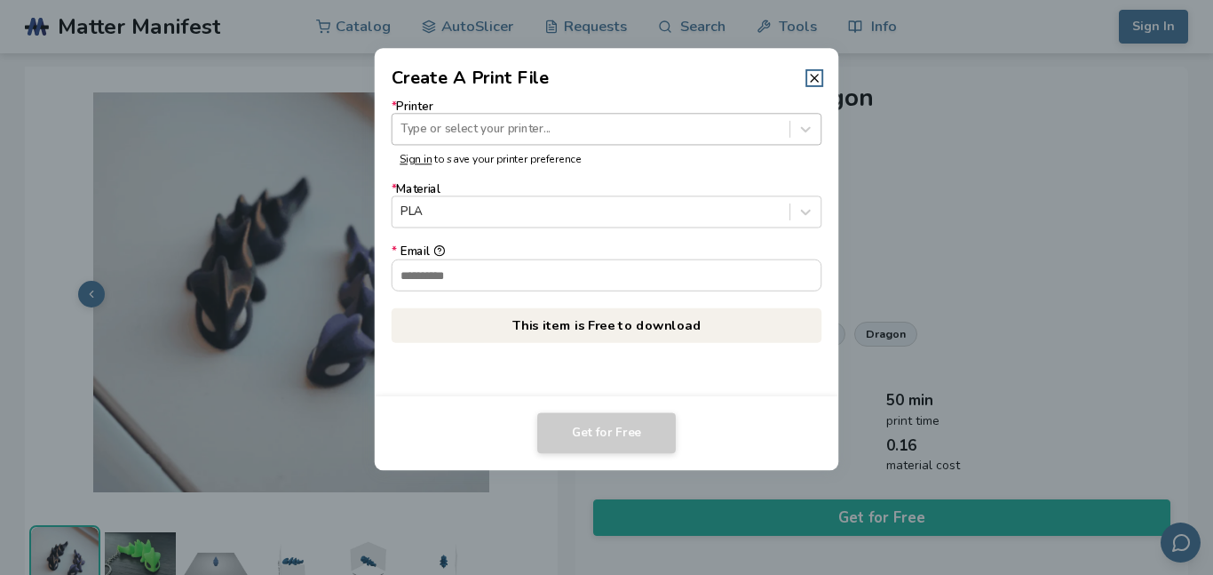
click at [521, 144] on div "Type or select your printer..." at bounding box center [607, 129] width 430 height 32
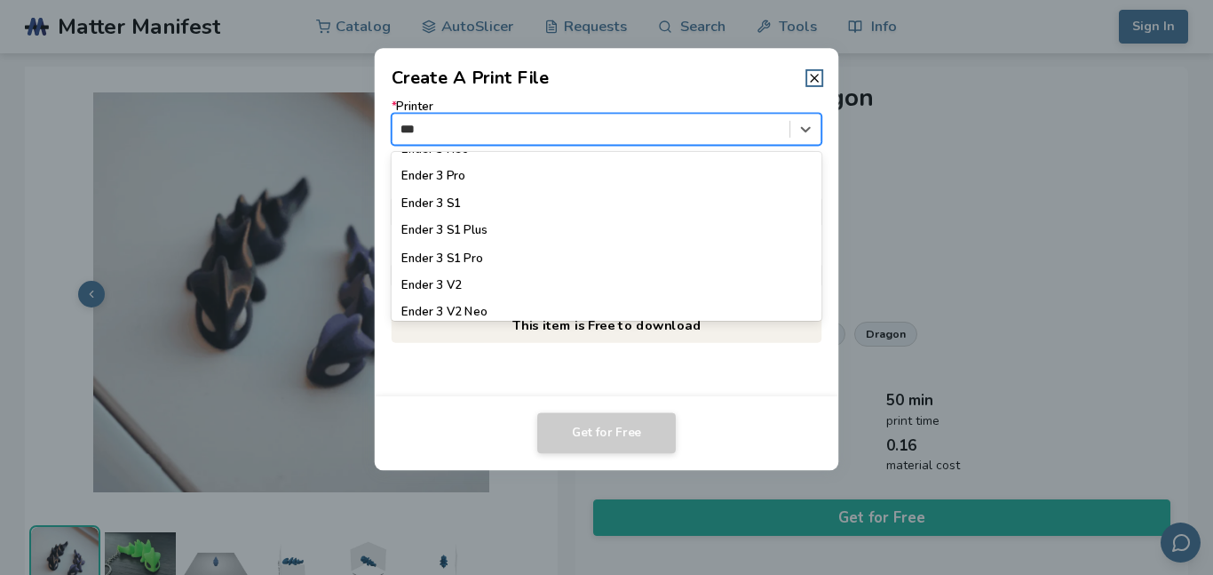
scroll to position [49, 0]
type input "*****"
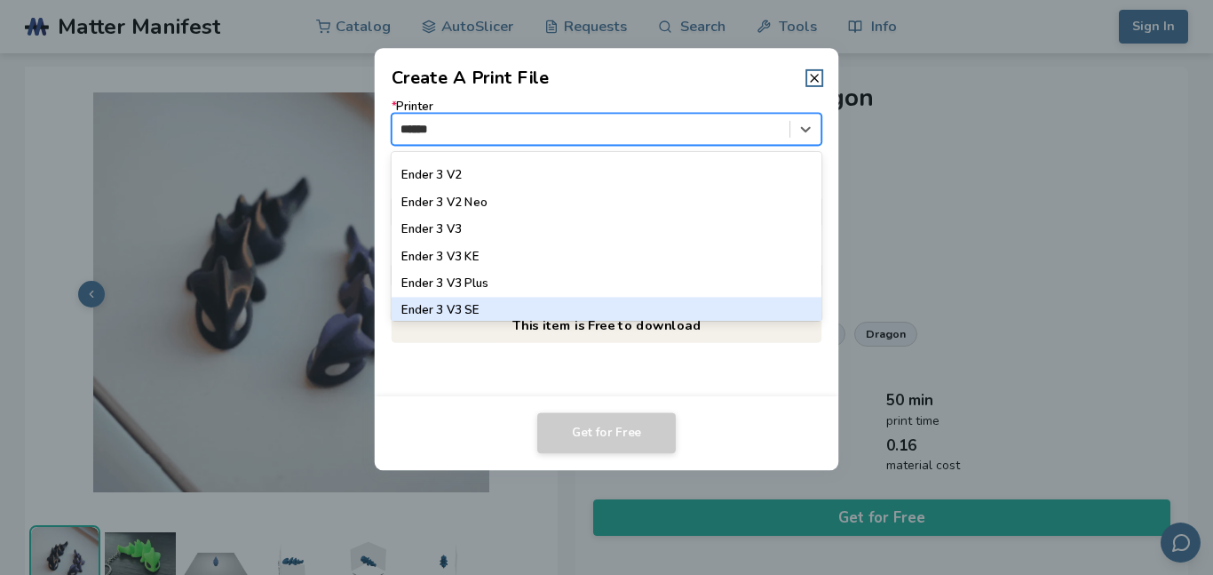
click at [551, 313] on div "Ender 3 V3 SE" at bounding box center [607, 310] width 430 height 27
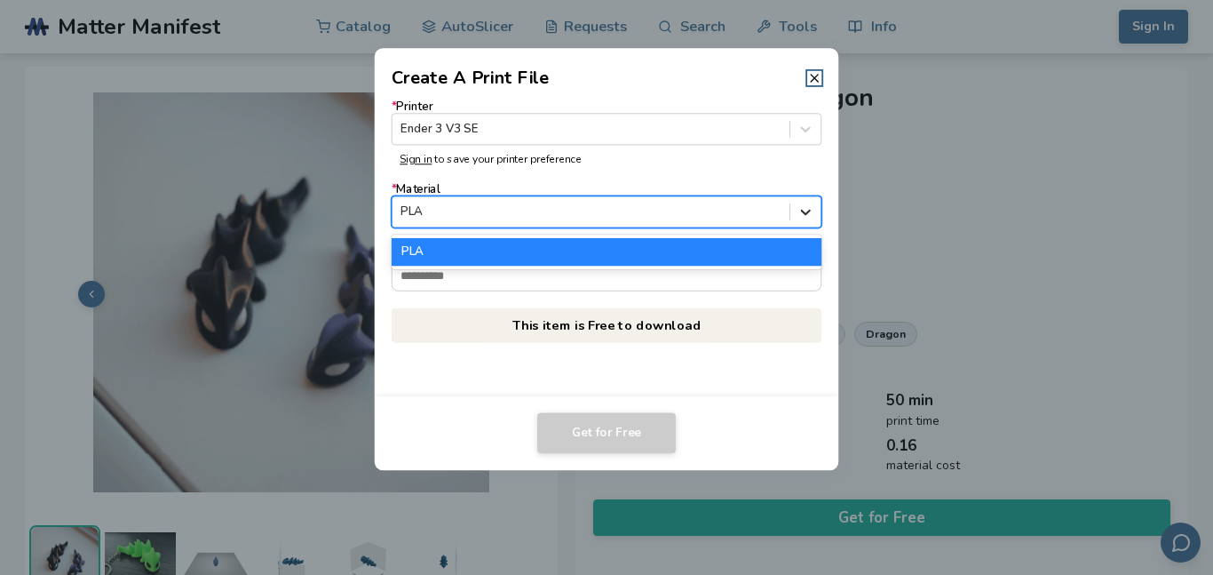
click at [798, 221] on div at bounding box center [805, 212] width 30 height 30
click at [786, 260] on div "PLA" at bounding box center [607, 251] width 430 height 27
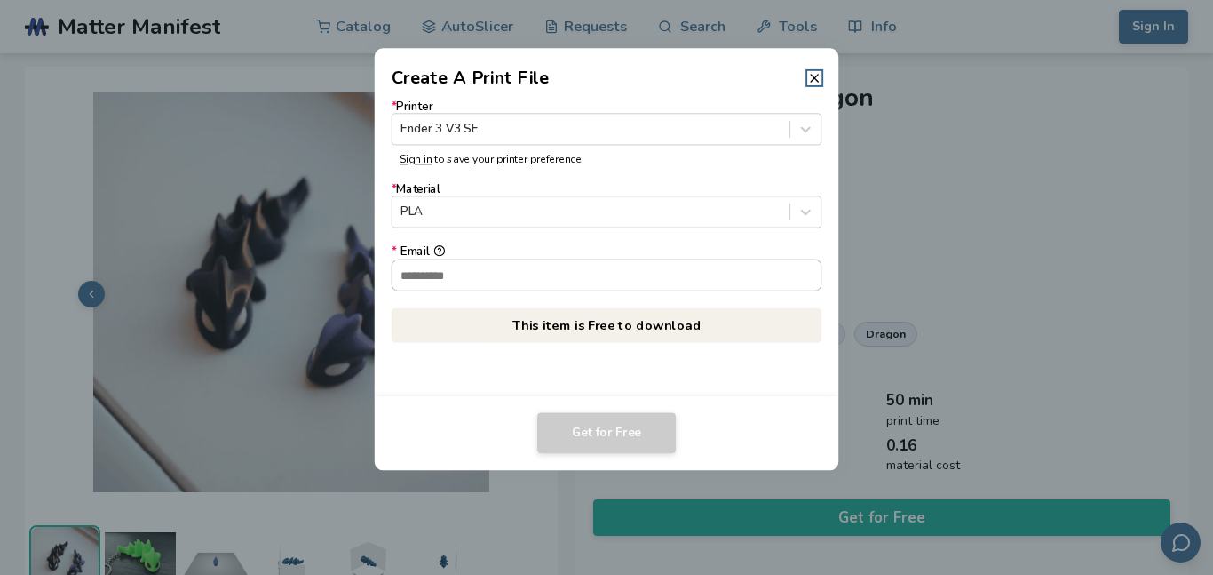
click at [701, 269] on input "* Email" at bounding box center [606, 274] width 429 height 30
click at [422, 262] on input "* Email" at bounding box center [606, 274] width 429 height 30
type input "**********"
click at [619, 428] on button "Get for Free" at bounding box center [606, 432] width 139 height 41
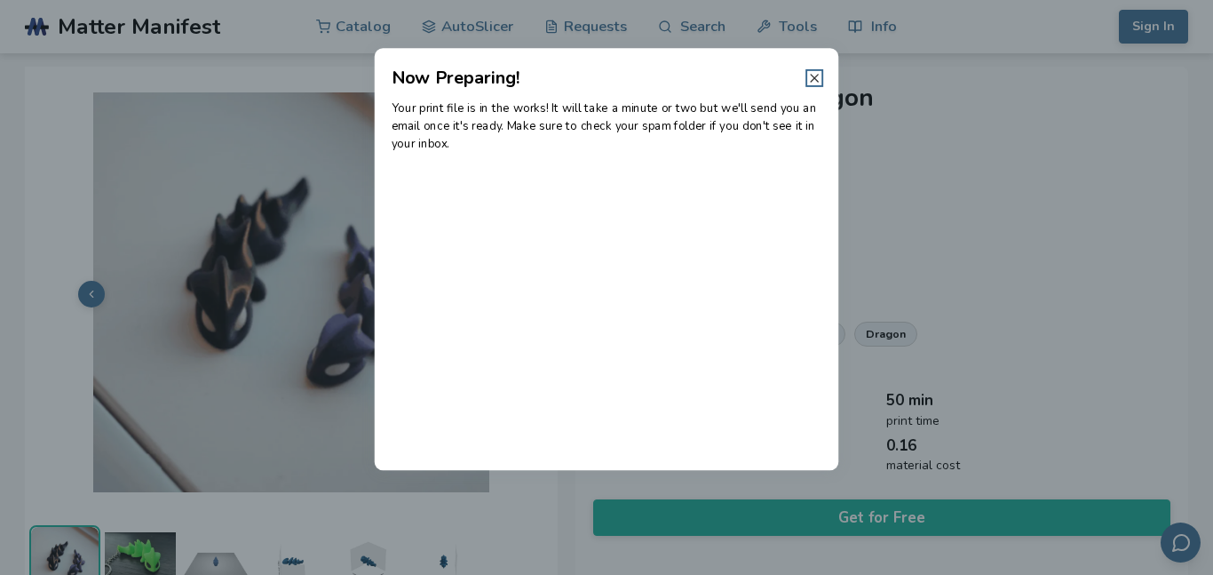
click at [812, 79] on line at bounding box center [814, 78] width 7 height 7
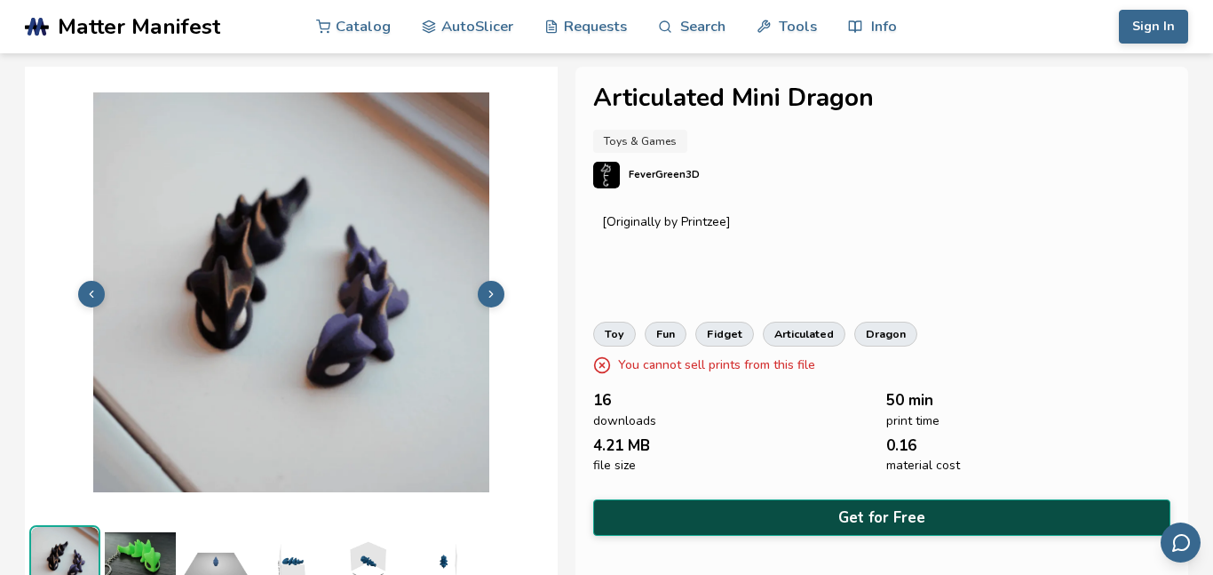
click at [695, 499] on button "Get for Free" at bounding box center [881, 517] width 577 height 36
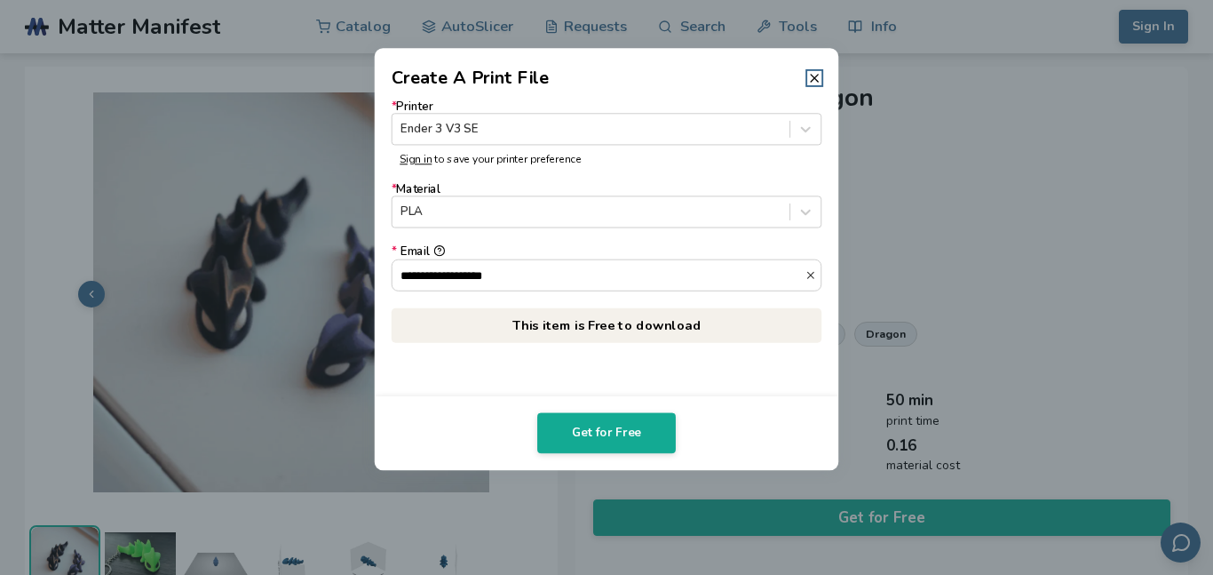
drag, startPoint x: 548, startPoint y: 289, endPoint x: 271, endPoint y: 223, distance: 284.9
click at [271, 223] on dialog "**********" at bounding box center [606, 287] width 1153 height 546
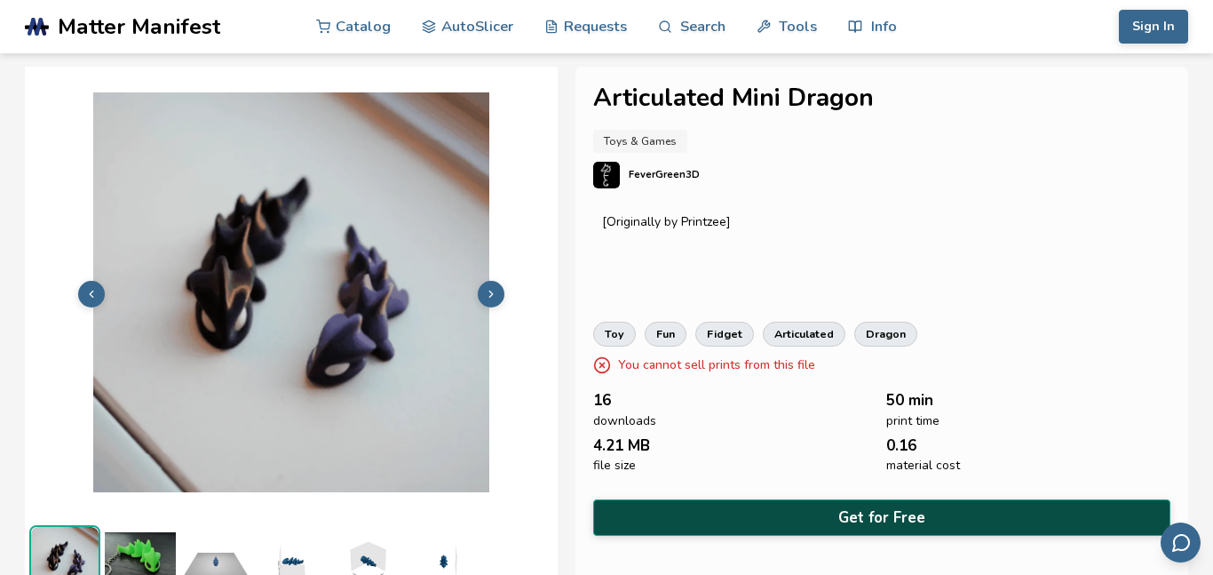
click at [668, 514] on button "Get for Free" at bounding box center [881, 517] width 577 height 36
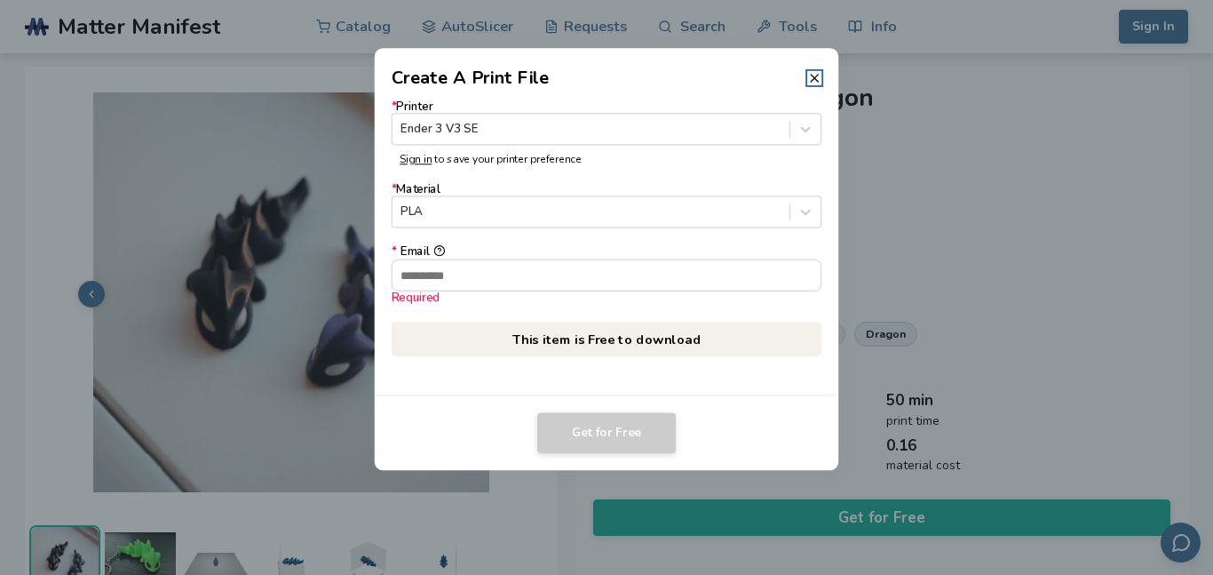
click at [599, 293] on div "Required" at bounding box center [607, 296] width 430 height 13
click at [599, 289] on input "* Email Required" at bounding box center [606, 274] width 429 height 30
click at [582, 281] on input "* Email Required" at bounding box center [606, 274] width 429 height 30
click at [583, 283] on input "* Email Required" at bounding box center [606, 274] width 429 height 30
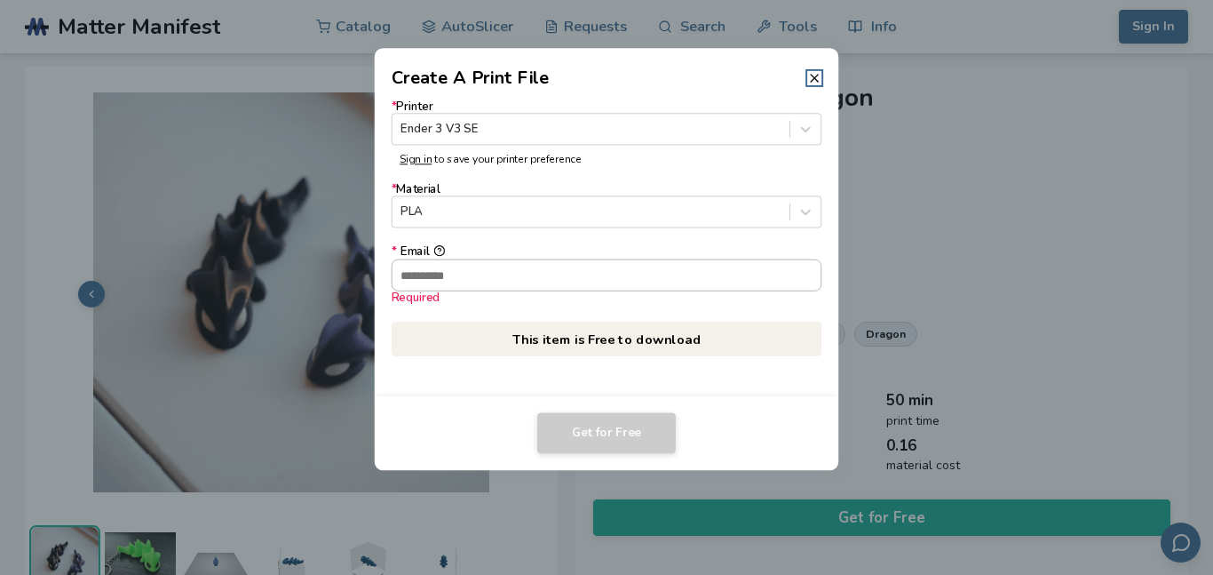
click at [583, 283] on input "* Email Required" at bounding box center [606, 274] width 429 height 30
click at [1210, 391] on div at bounding box center [606, 287] width 1213 height 575
click at [479, 304] on div "Required" at bounding box center [607, 296] width 430 height 13
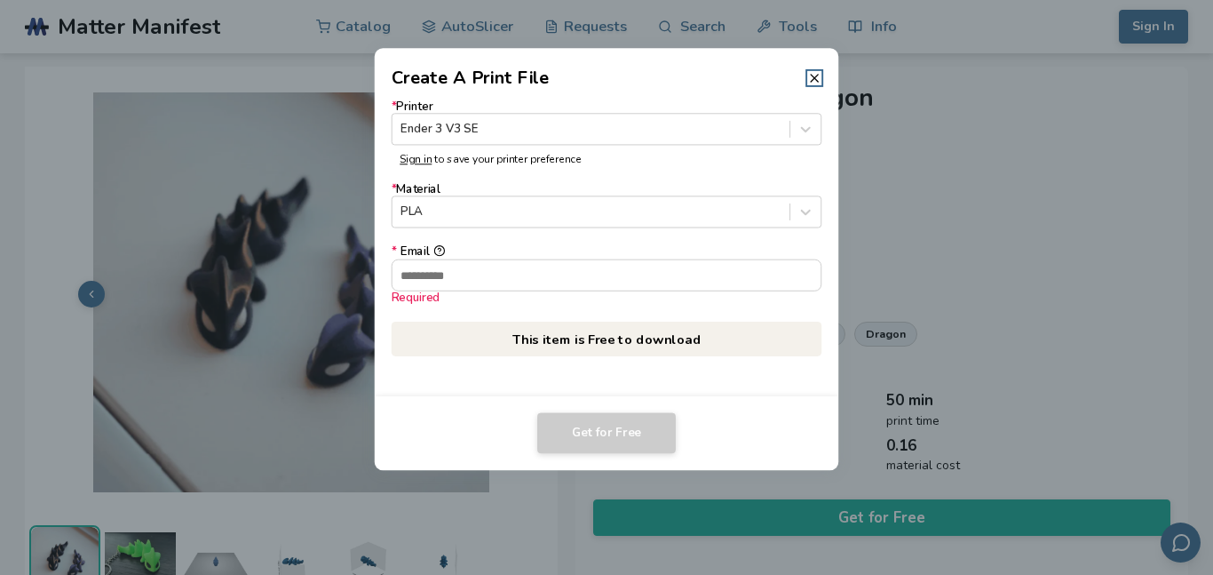
click at [479, 289] on input "* Email Required" at bounding box center [606, 274] width 429 height 30
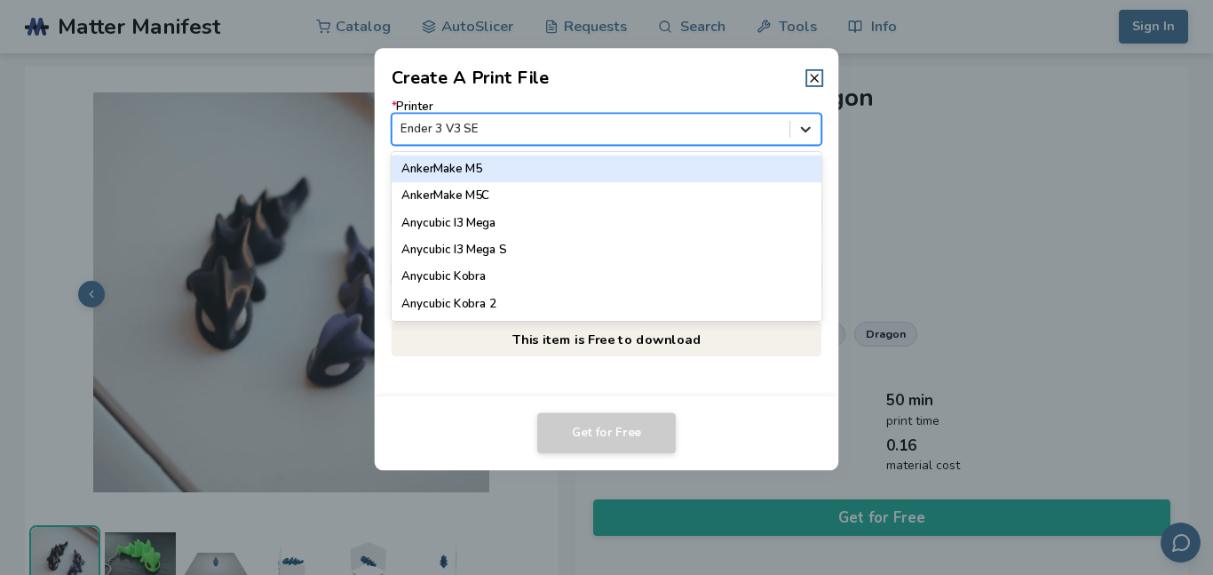
click at [800, 123] on icon at bounding box center [805, 129] width 17 height 17
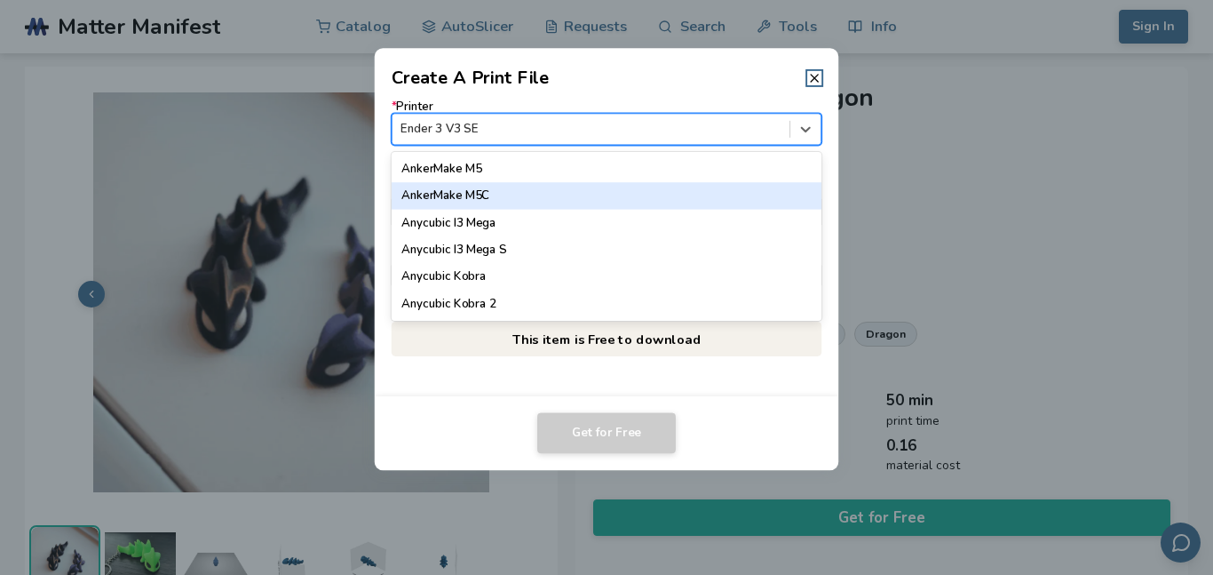
click at [771, 187] on div "AnkerMake M5C" at bounding box center [607, 195] width 430 height 27
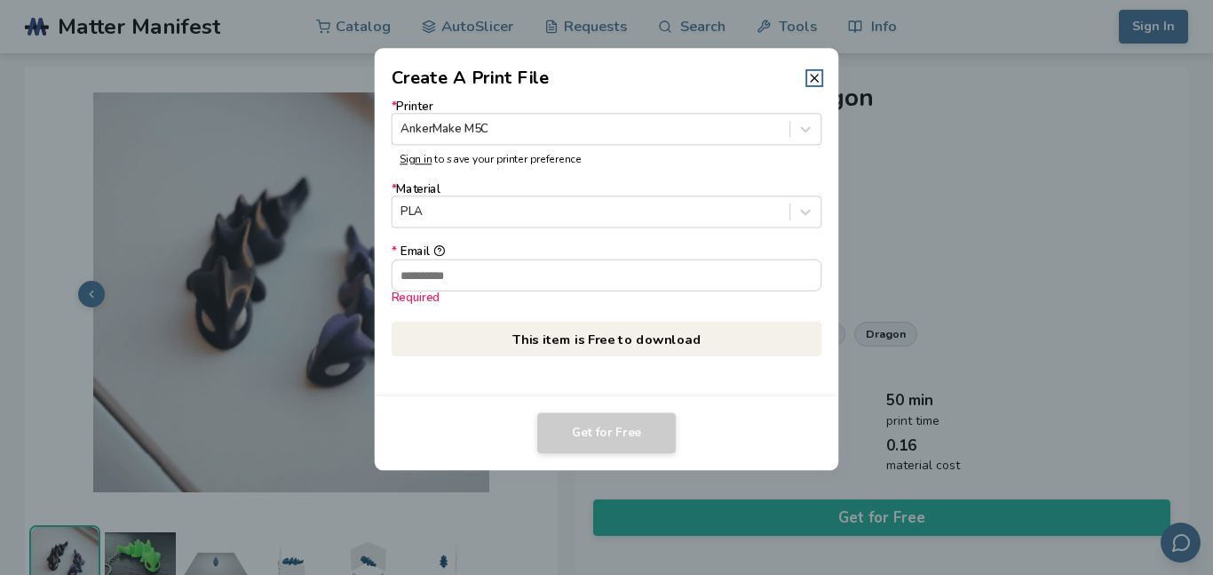
click at [819, 63] on header "Create A Print File" at bounding box center [607, 69] width 464 height 43
click at [812, 91] on div "* Printer AnkerMake M5C Sign in to save your printer preference * Material PLA …" at bounding box center [607, 243] width 464 height 305
click at [815, 78] on line at bounding box center [814, 78] width 7 height 7
